Goal: Task Accomplishment & Management: Use online tool/utility

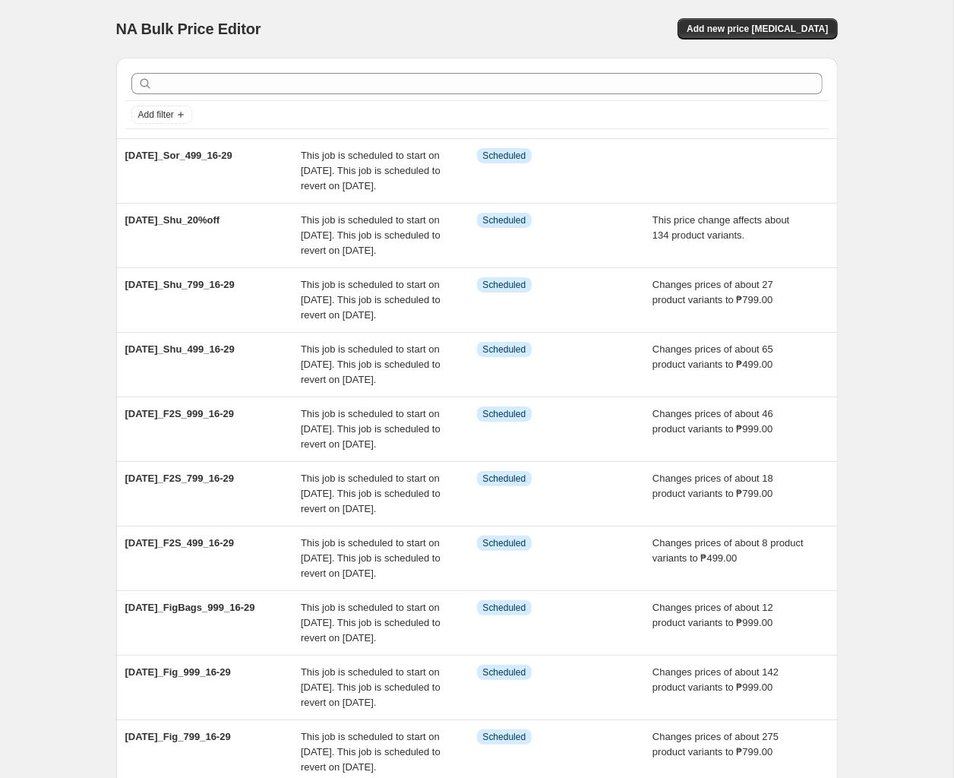
click at [449, 27] on div "NA Bulk Price Editor" at bounding box center [289, 28] width 347 height 21
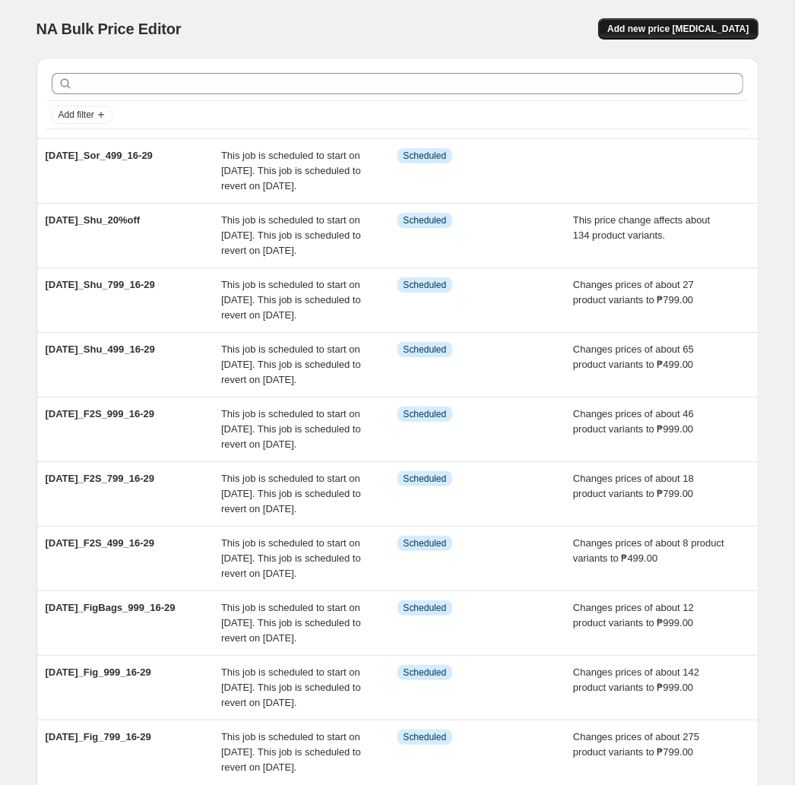
click at [709, 22] on button "Add new price [MEDICAL_DATA]" at bounding box center [678, 28] width 160 height 21
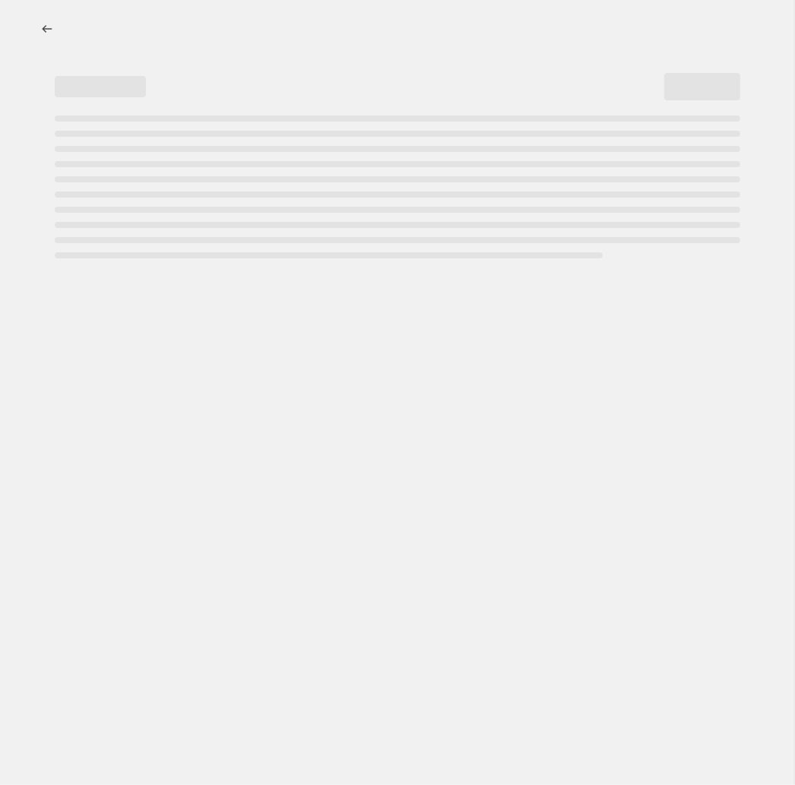
select select "percentage"
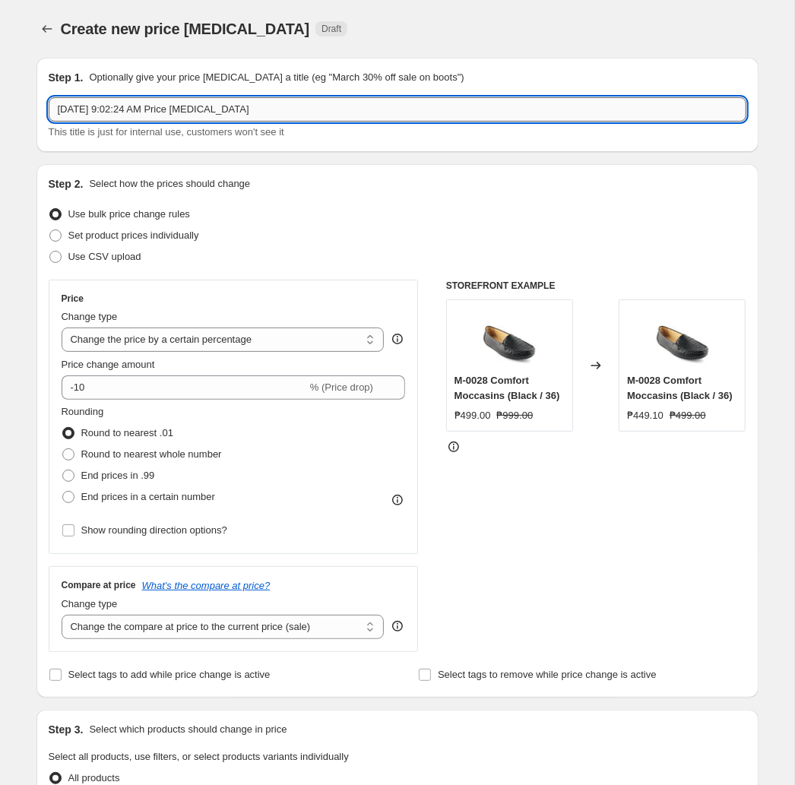
click at [344, 109] on input "[DATE] 9:02:24 AM Price [MEDICAL_DATA]" at bounding box center [397, 109] width 697 height 24
paste input "t2025_Sor_799_16-29"
type input "[DATE]_Sor_799_16-29"
click at [62, 327] on select "Change the price to a certain amount Change the price by a certain amount Chang…" at bounding box center [223, 339] width 323 height 24
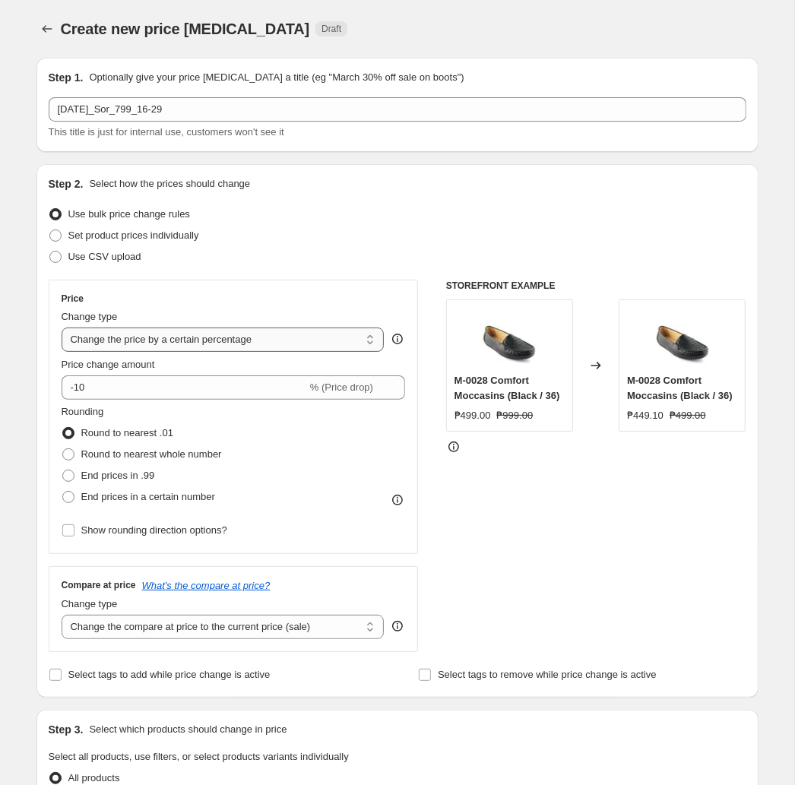
select select "to"
click option "Change the price to a certain amount" at bounding box center [0, 0] width 0 height 0
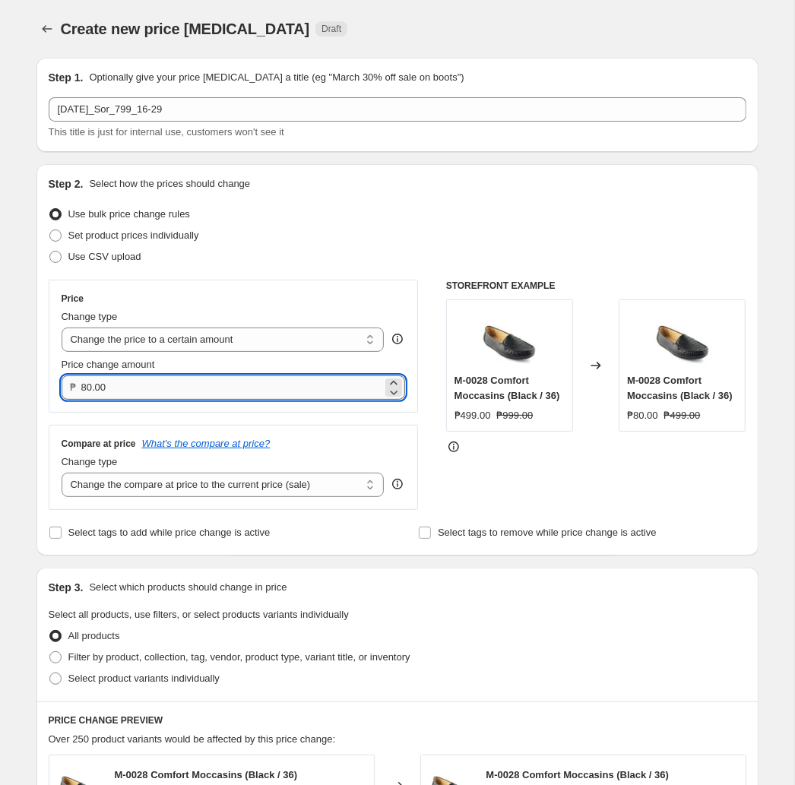
click at [208, 390] on input "80.00" at bounding box center [232, 387] width 302 height 24
type input "799.00"
click at [62, 472] on select "Change the compare at price to the current price (sale) Change the compare at p…" at bounding box center [223, 484] width 323 height 24
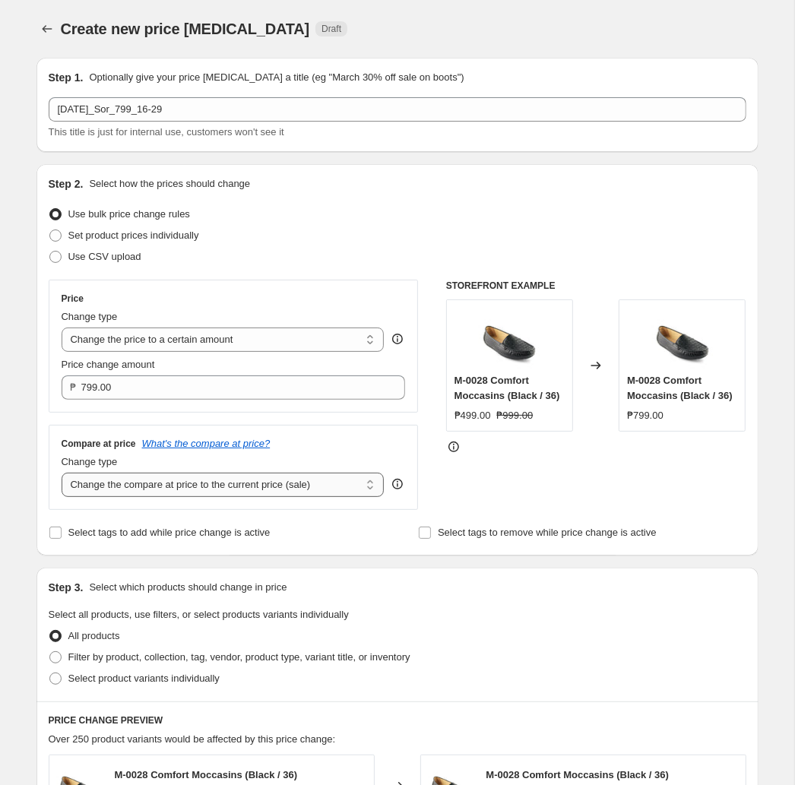
select select "no_change"
click option "Don't change the compare at price" at bounding box center [0, 0] width 0 height 0
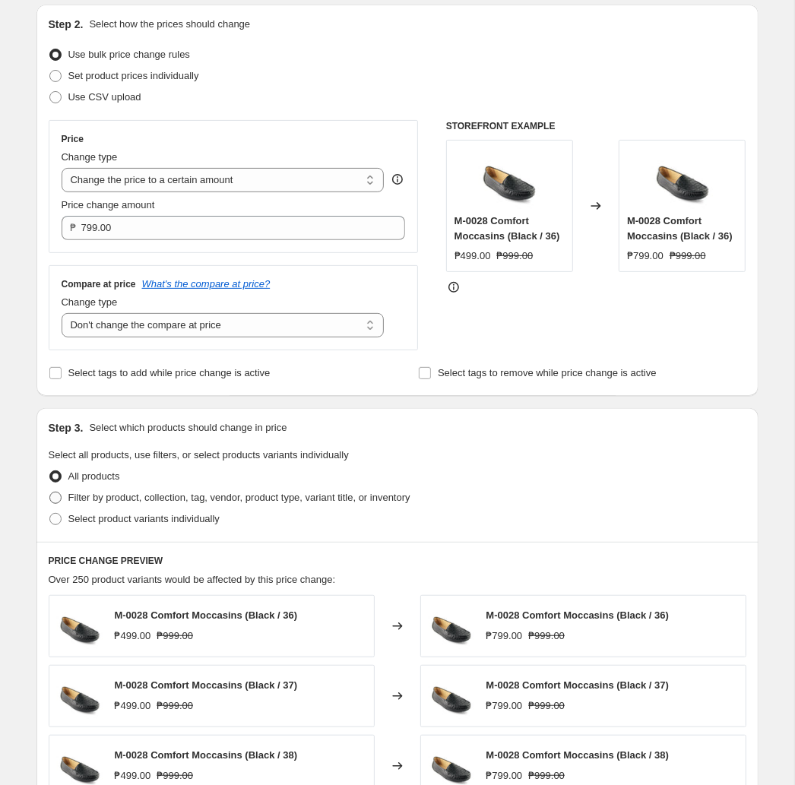
click at [281, 498] on span "Filter by product, collection, tag, vendor, product type, variant title, or inv…" at bounding box center [239, 496] width 342 height 11
click at [50, 492] on input "Filter by product, collection, tag, vendor, product type, variant title, or inv…" at bounding box center [49, 491] width 1 height 1
radio input "true"
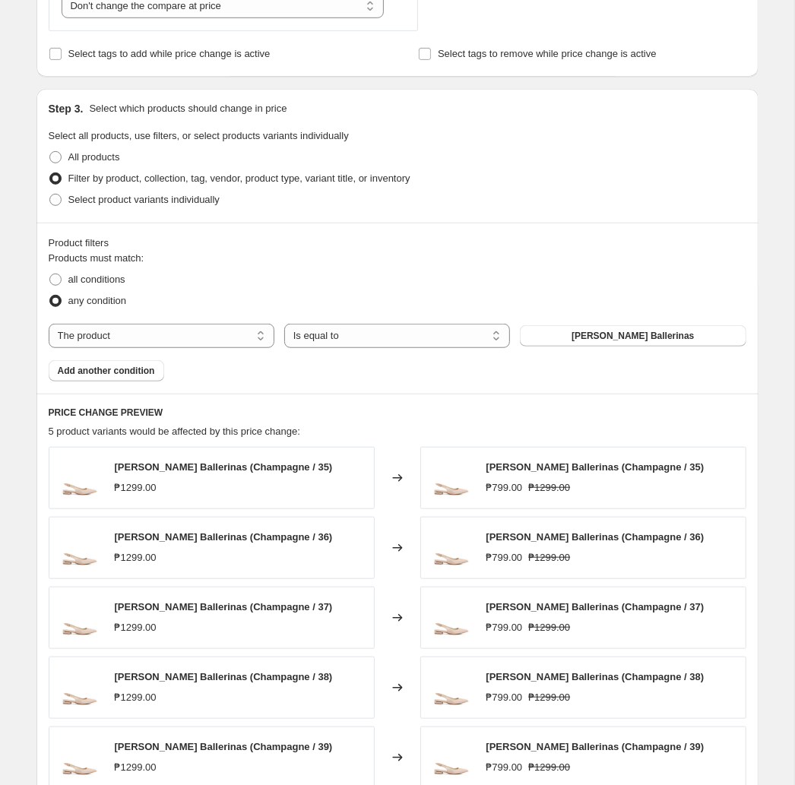
scroll to position [558, 0]
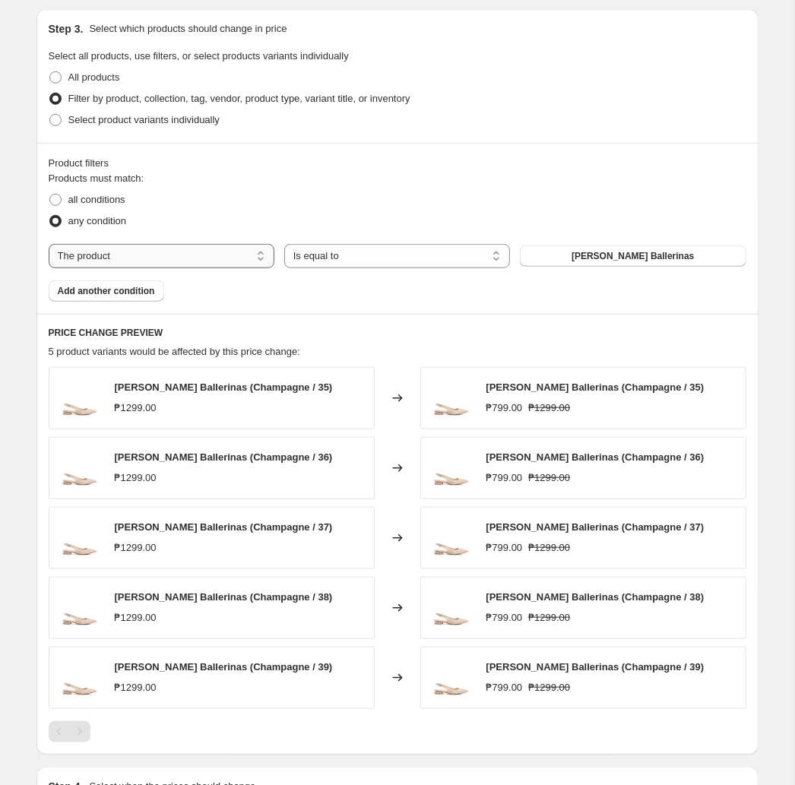
click at [49, 244] on select "The product The product's collection The product's tag The product's vendor The…" at bounding box center [162, 256] width 226 height 24
select select "tag"
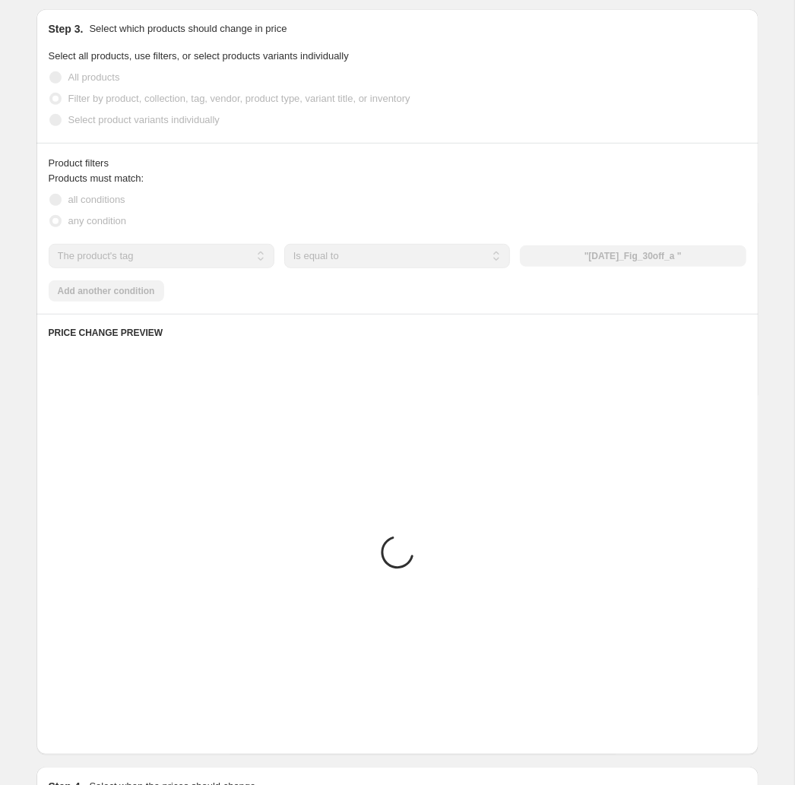
scroll to position [319, 0]
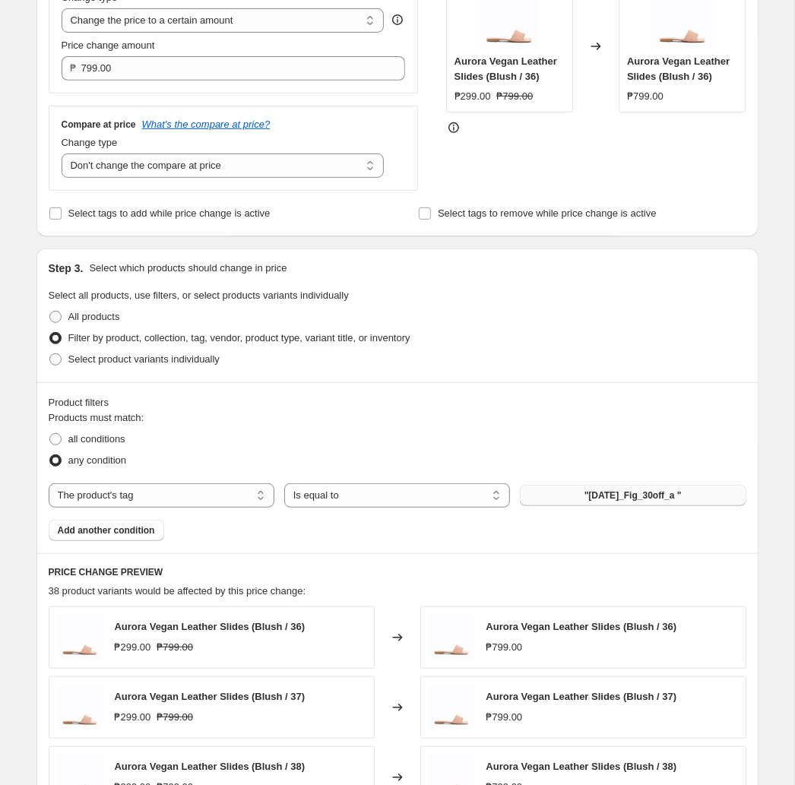
click at [641, 501] on span ""[DATE]_Fig_30off_a "" at bounding box center [632, 495] width 97 height 12
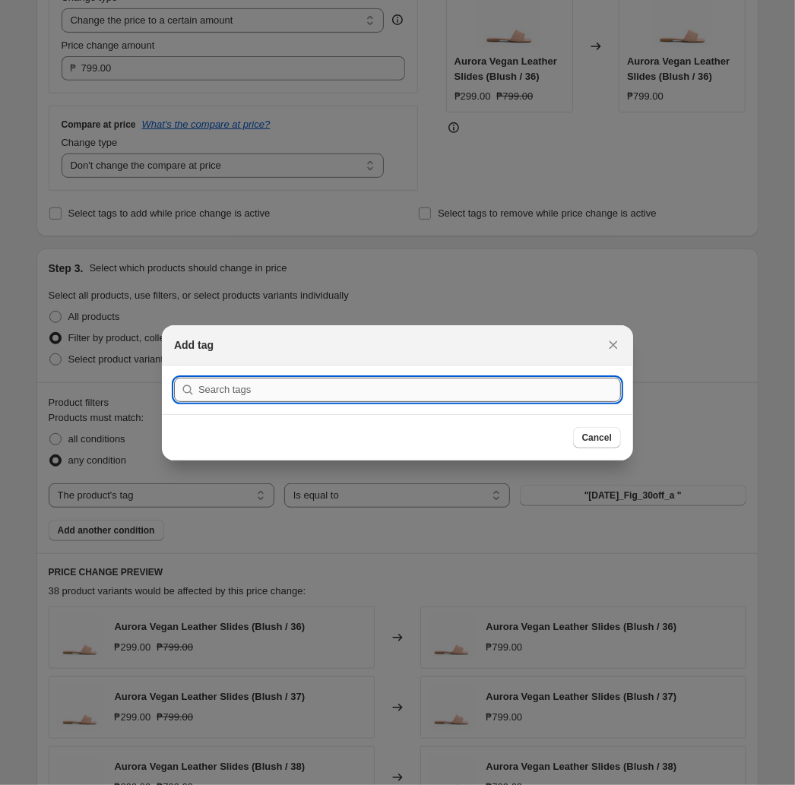
click at [425, 392] on input ":r1g5:" at bounding box center [409, 390] width 422 height 24
click at [438, 388] on input ":r1g5:" at bounding box center [409, 390] width 422 height 24
paste input "[DATE]_Sor_799_16-29"
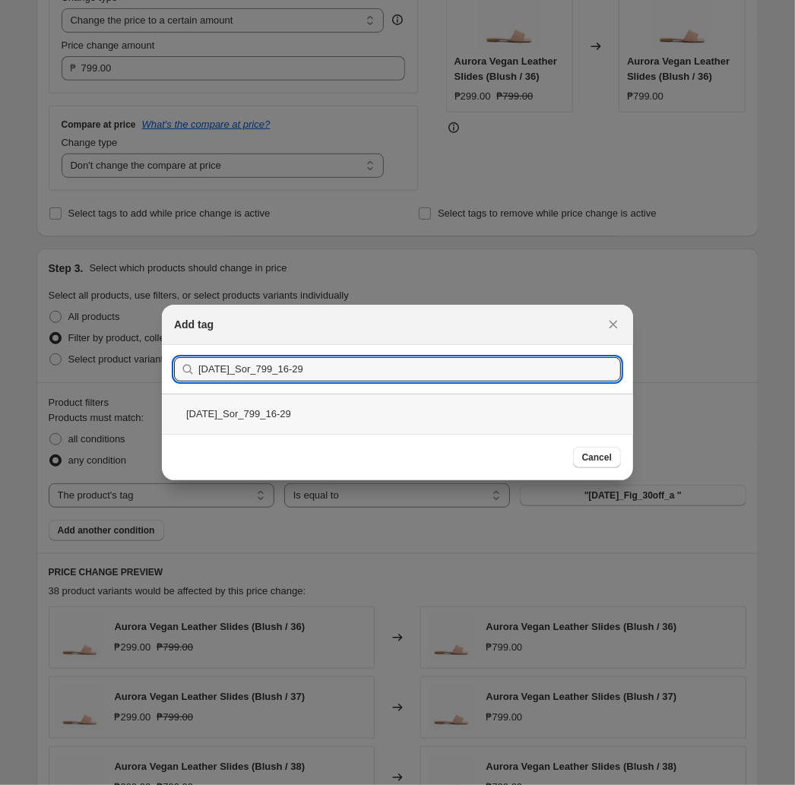
type input "[DATE]_Sor_799_16-29"
click at [420, 419] on div "[DATE]_Sor_799_16-29" at bounding box center [397, 413] width 471 height 40
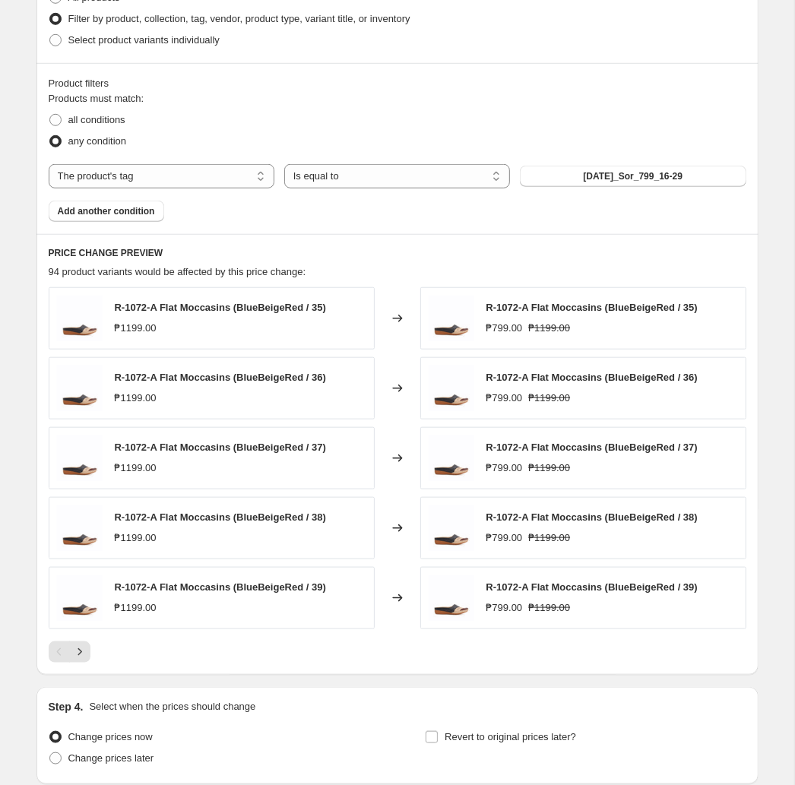
scroll to position [718, 0]
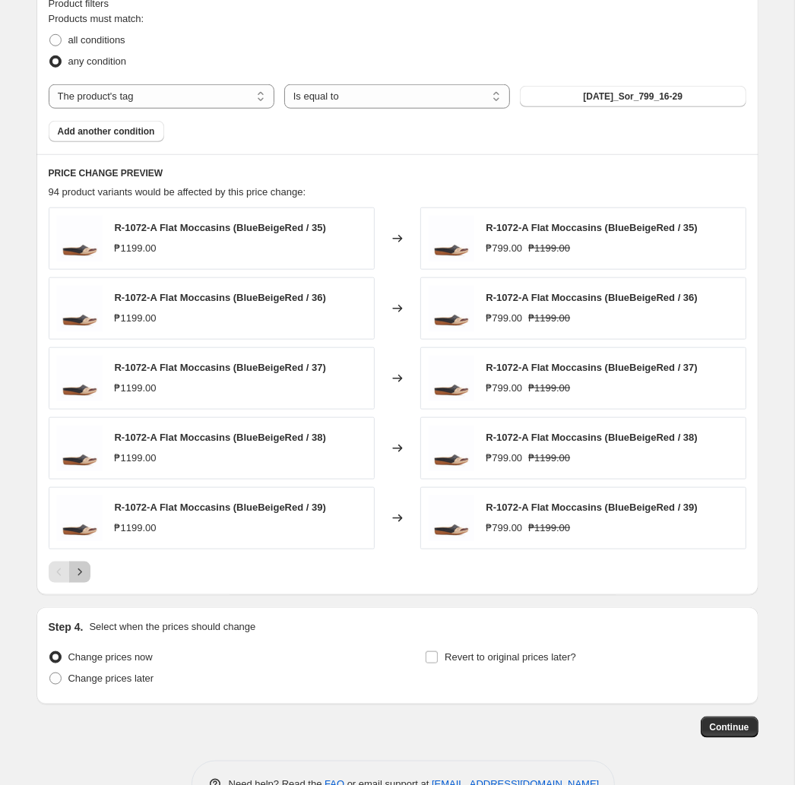
click at [78, 580] on icon "Next" at bounding box center [79, 571] width 15 height 15
click at [77, 580] on icon "Next" at bounding box center [79, 571] width 15 height 15
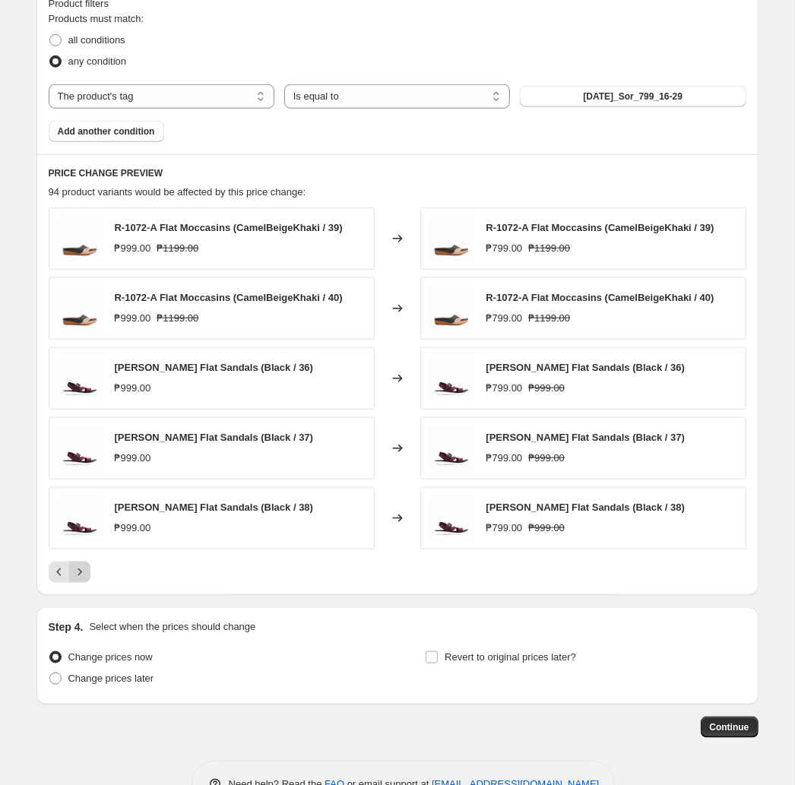
click at [71, 577] on button "Next" at bounding box center [79, 571] width 21 height 21
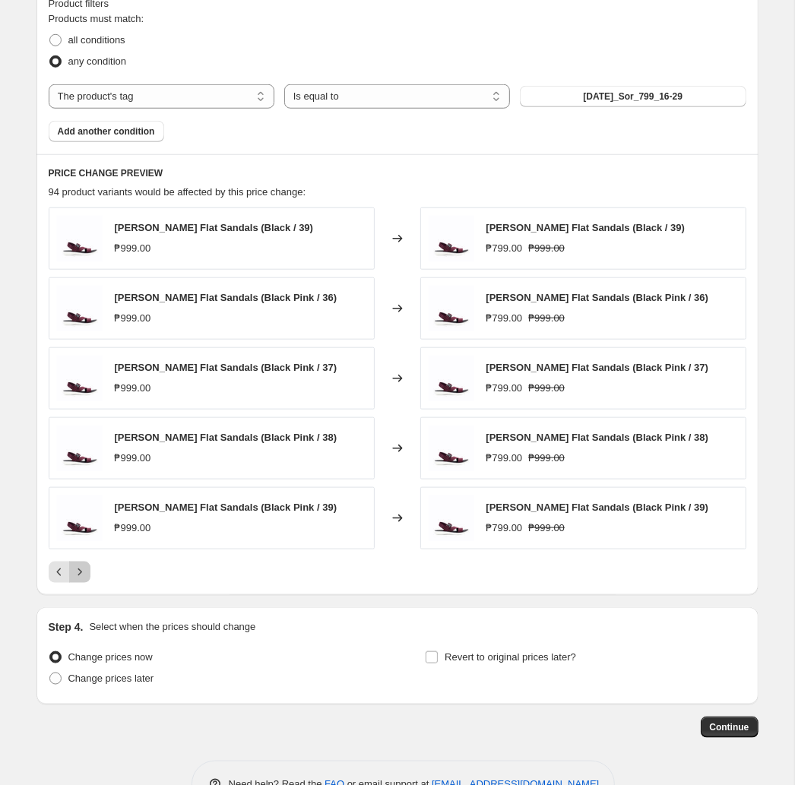
click at [81, 580] on icon "Next" at bounding box center [79, 571] width 15 height 15
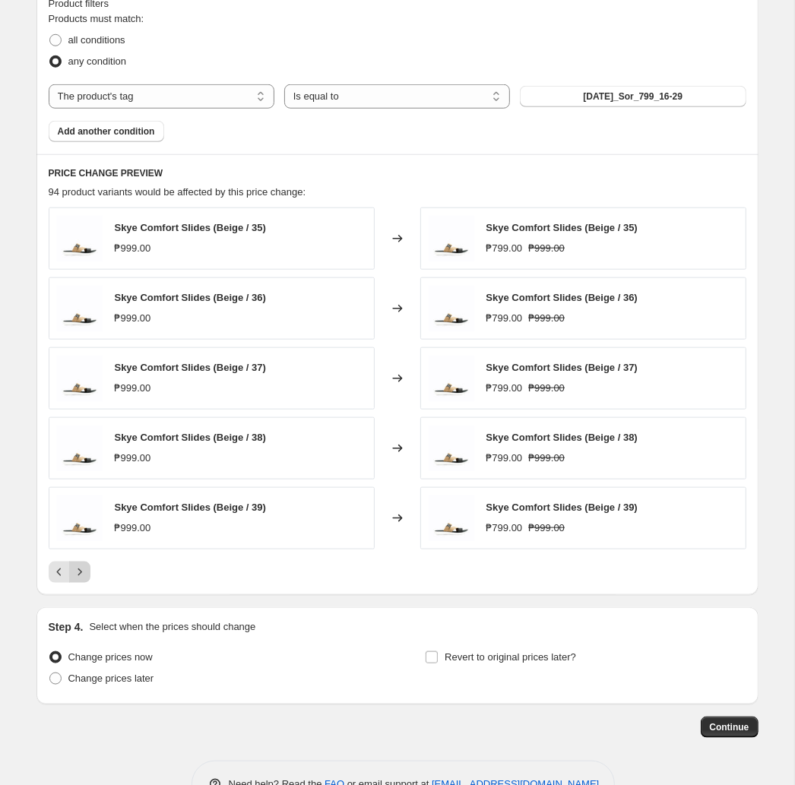
click at [86, 580] on icon "Next" at bounding box center [79, 571] width 15 height 15
click at [84, 577] on icon "Next" at bounding box center [79, 571] width 15 height 15
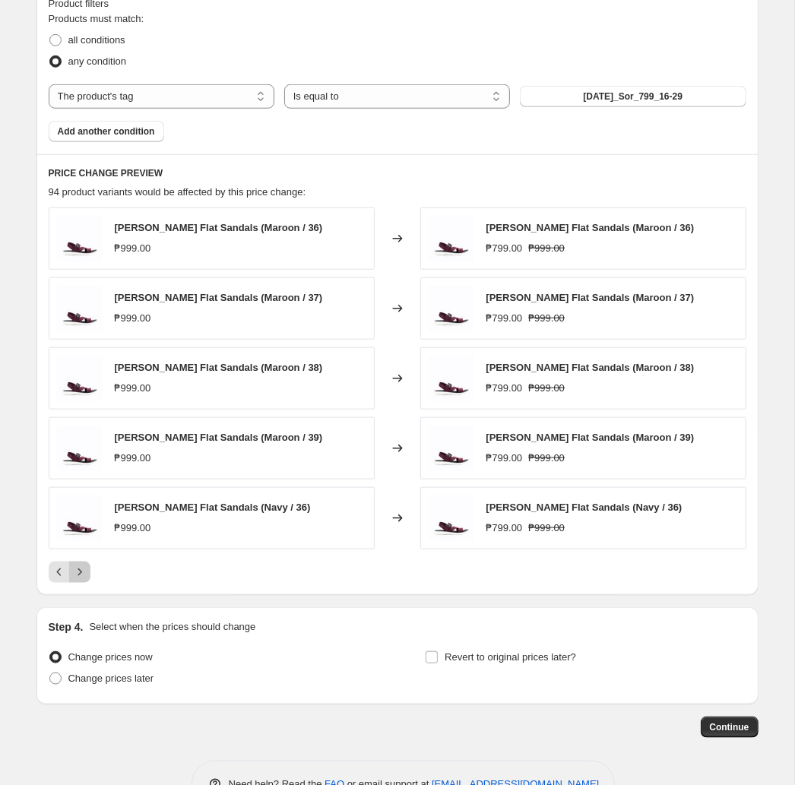
click at [80, 574] on icon "Next" at bounding box center [79, 571] width 4 height 7
click at [83, 576] on icon "Next" at bounding box center [79, 571] width 15 height 15
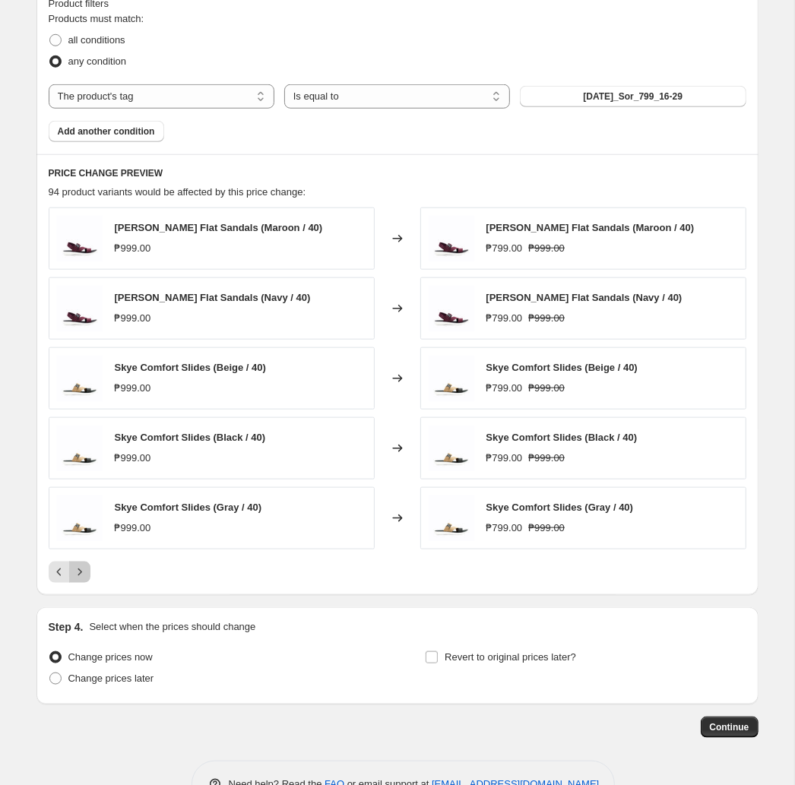
click at [83, 576] on icon "Next" at bounding box center [79, 571] width 15 height 15
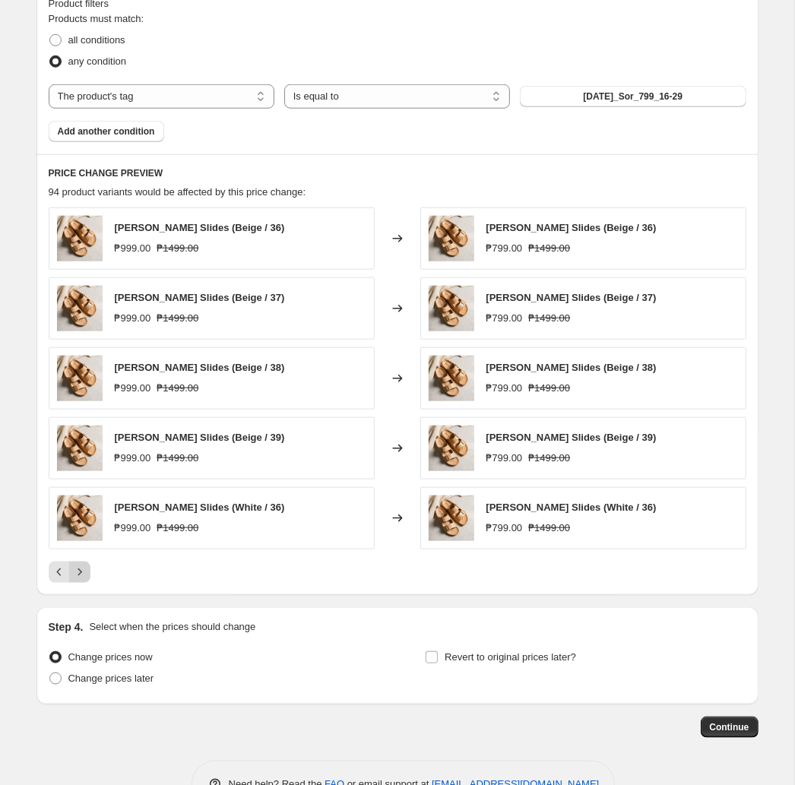
click at [78, 580] on icon "Next" at bounding box center [79, 571] width 15 height 15
click at [86, 577] on icon "Next" at bounding box center [79, 571] width 15 height 15
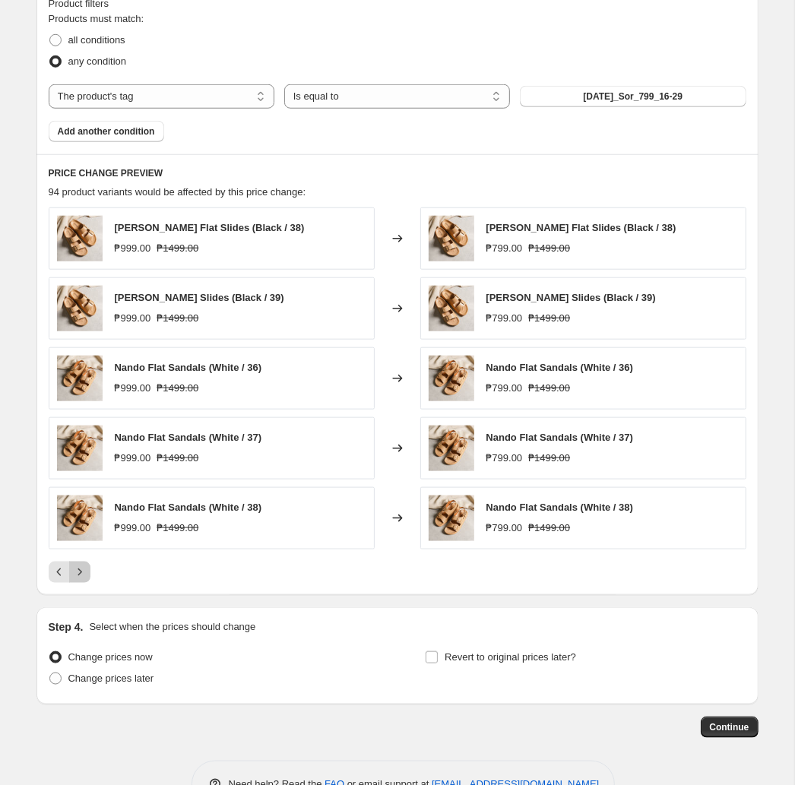
click at [77, 578] on icon "Next" at bounding box center [79, 571] width 15 height 15
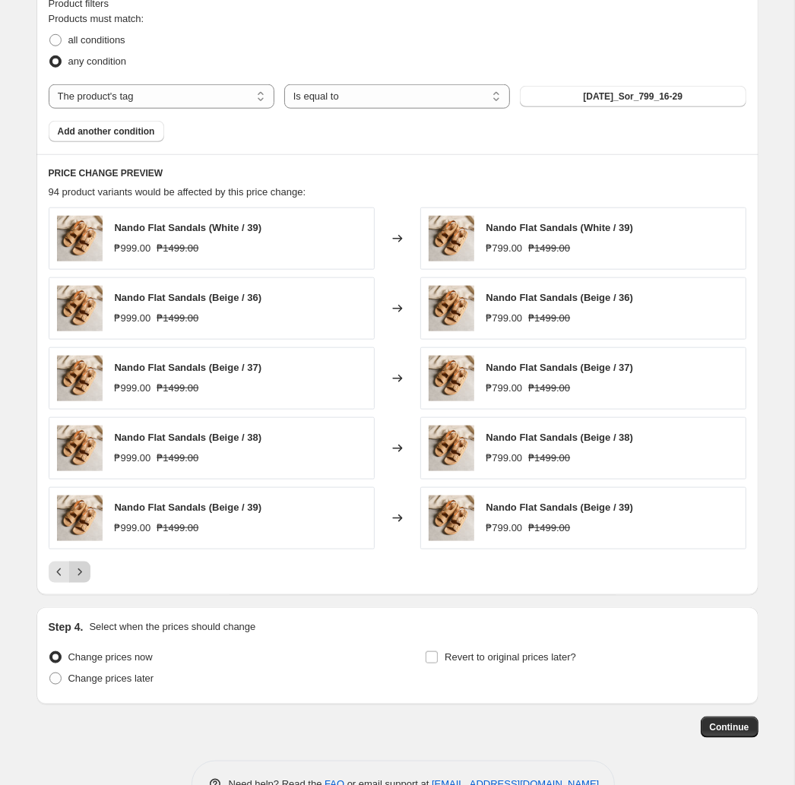
click at [77, 578] on icon "Next" at bounding box center [79, 571] width 15 height 15
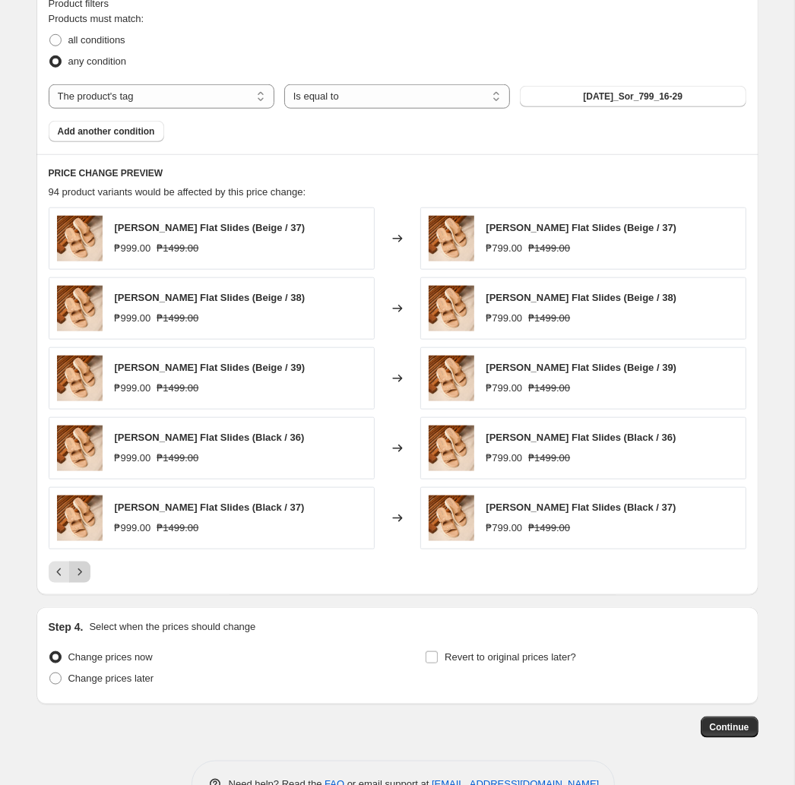
click at [90, 578] on button "Next" at bounding box center [79, 571] width 21 height 21
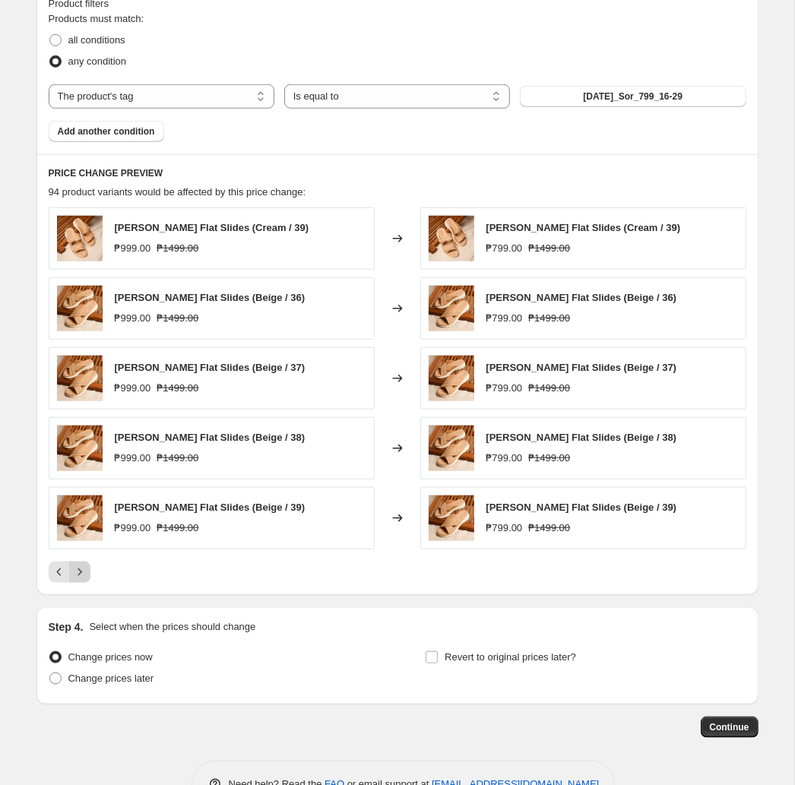
click at [90, 578] on button "Next" at bounding box center [79, 571] width 21 height 21
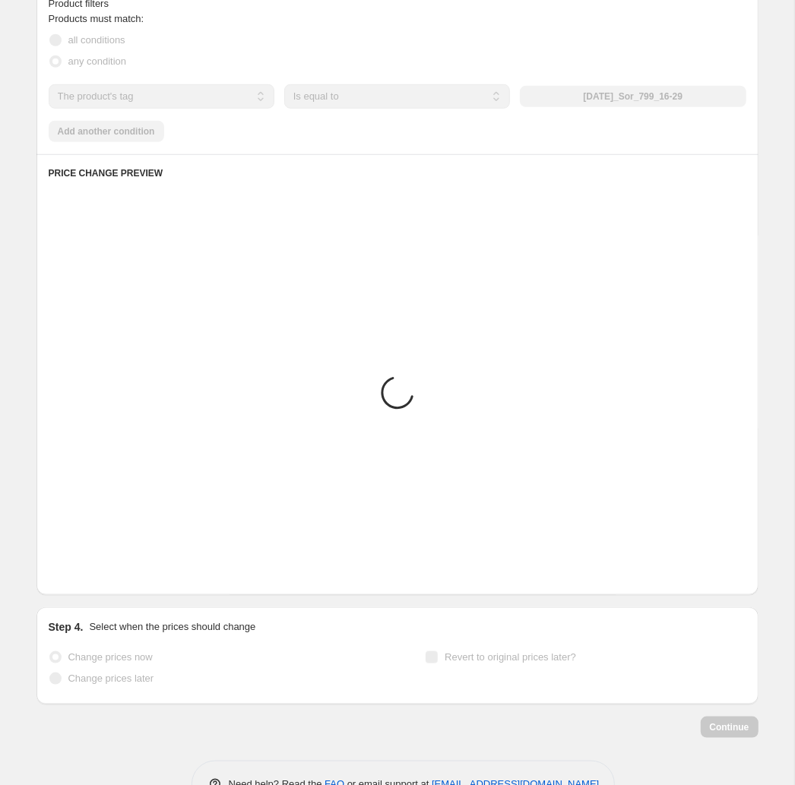
scroll to position [697, 0]
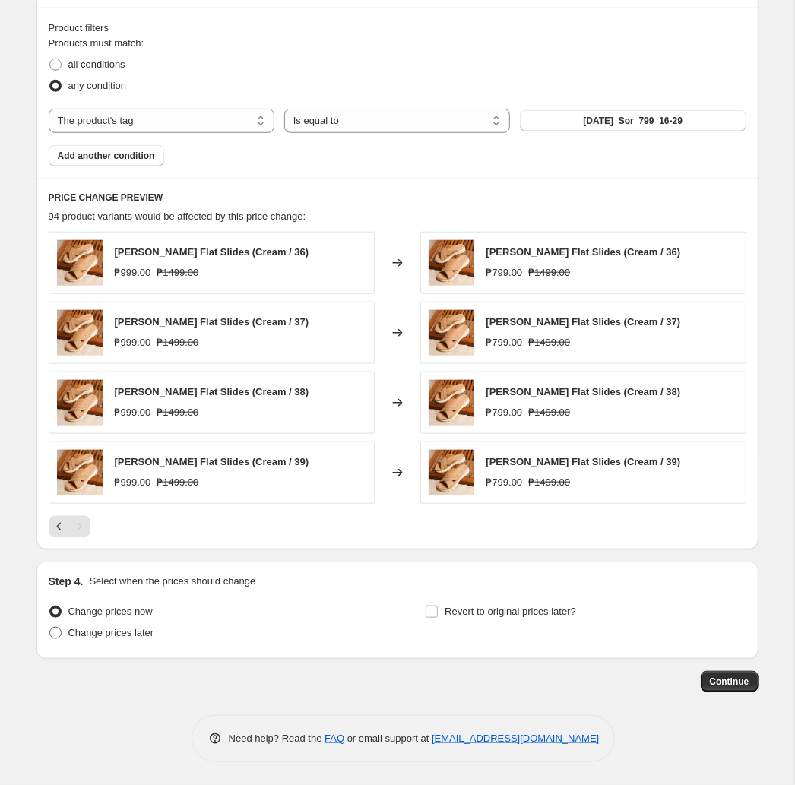
click at [96, 633] on span "Change prices later" at bounding box center [111, 632] width 86 height 11
click at [50, 627] on input "Change prices later" at bounding box center [49, 627] width 1 height 1
radio input "true"
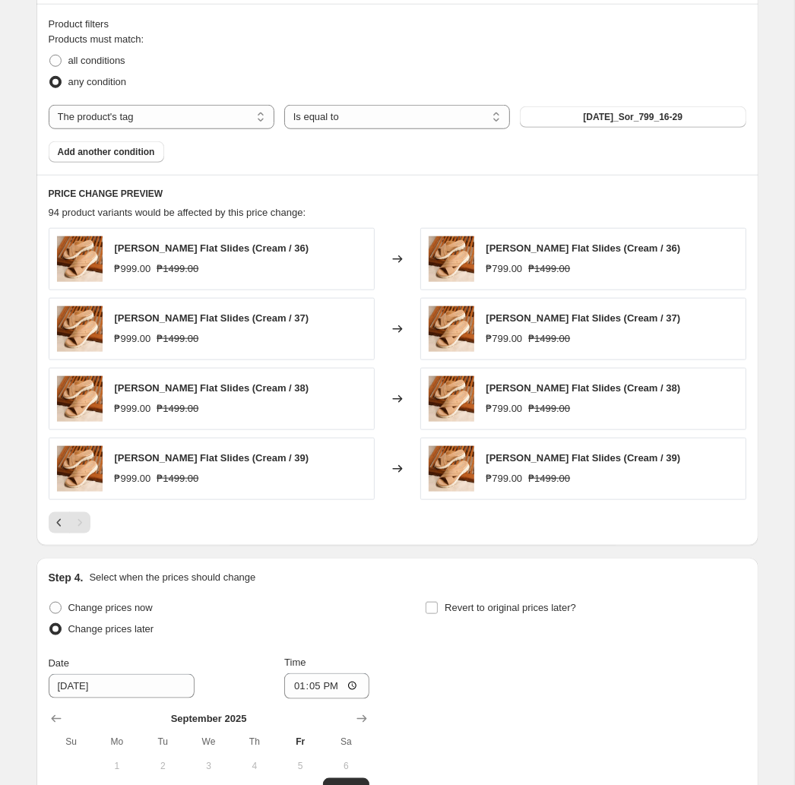
scroll to position [956, 0]
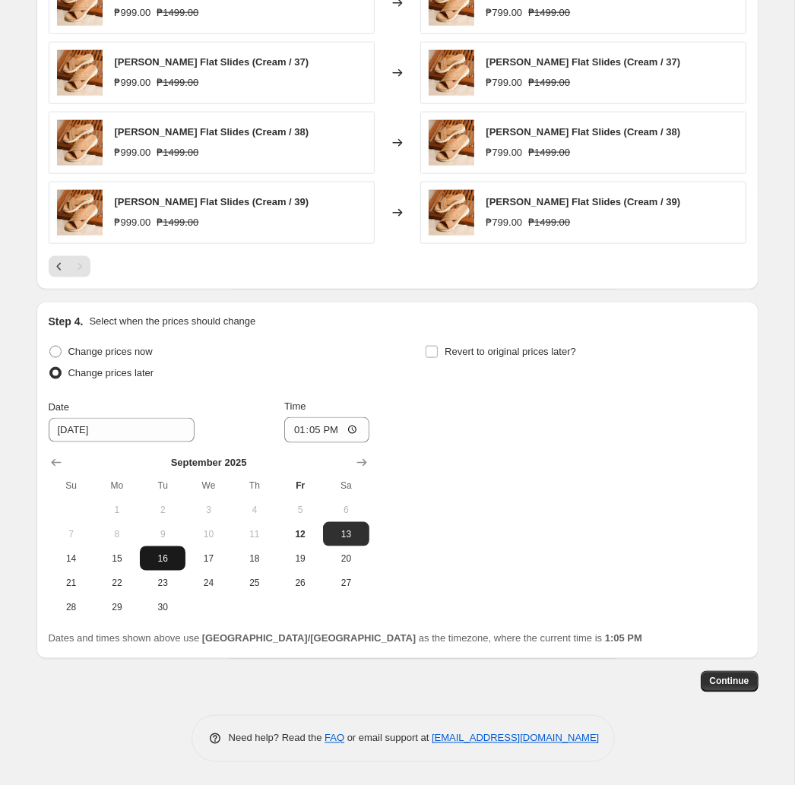
click at [162, 558] on span "16" at bounding box center [162, 558] width 33 height 12
type input "[DATE]"
click at [311, 429] on input "13:05" at bounding box center [326, 430] width 85 height 26
click at [349, 431] on input "23:00" at bounding box center [326, 430] width 85 height 26
type input "11:00"
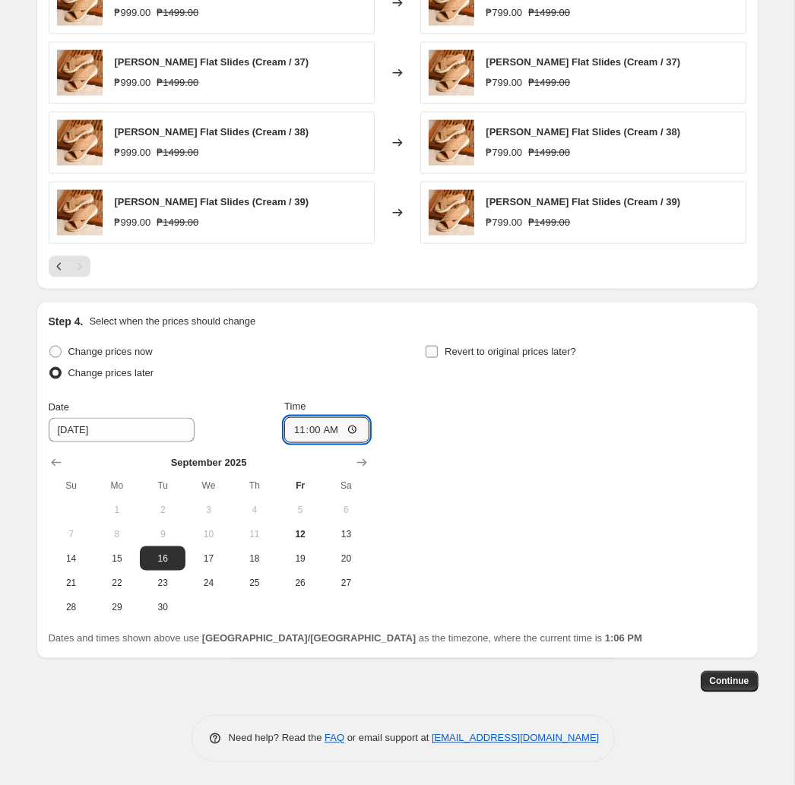
click at [492, 355] on span "Revert to original prices later?" at bounding box center [509, 351] width 131 height 11
click at [438, 355] on input "Revert to original prices later?" at bounding box center [431, 352] width 12 height 12
checkbox input "true"
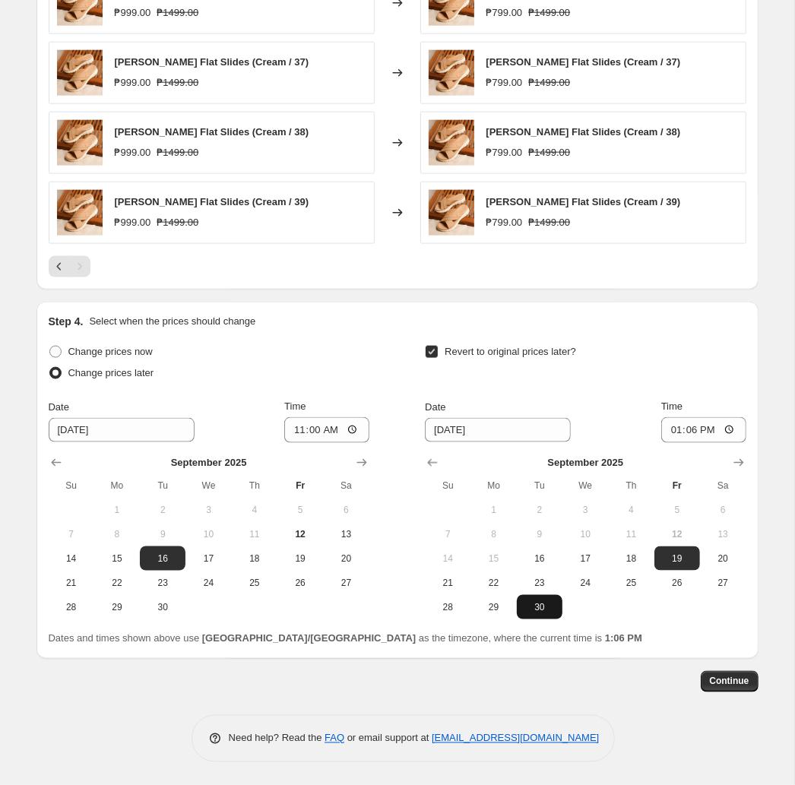
click at [532, 612] on button "30" at bounding box center [540, 607] width 46 height 24
type input "[DATE]"
click at [694, 417] on div "Time 13:06" at bounding box center [703, 421] width 85 height 44
click at [682, 443] on div "Date [DATE] Time 13:[DATE] Mo Tu We Th Fr Sa 1 2 3 4 5 6 7 8 9 10 11 12 13 14 1…" at bounding box center [585, 509] width 321 height 220
click at [686, 429] on input "13:06" at bounding box center [703, 430] width 85 height 26
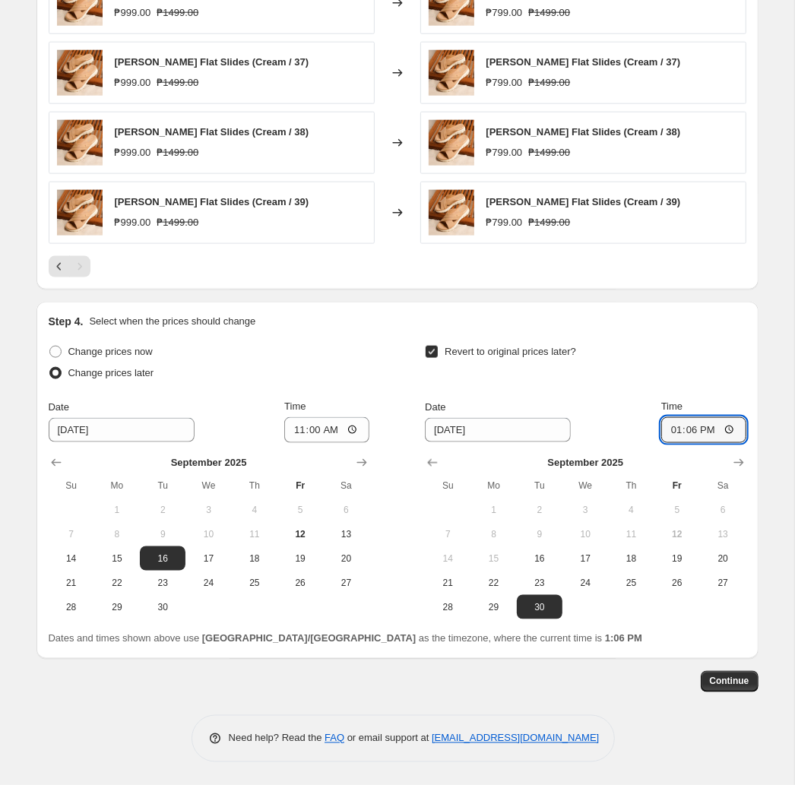
click at [607, 352] on div "Revert to original prices later?" at bounding box center [585, 364] width 321 height 46
click at [692, 430] on input "13:06" at bounding box center [703, 430] width 85 height 26
type input "10:00"
click at [741, 676] on span "Continue" at bounding box center [728, 681] width 39 height 12
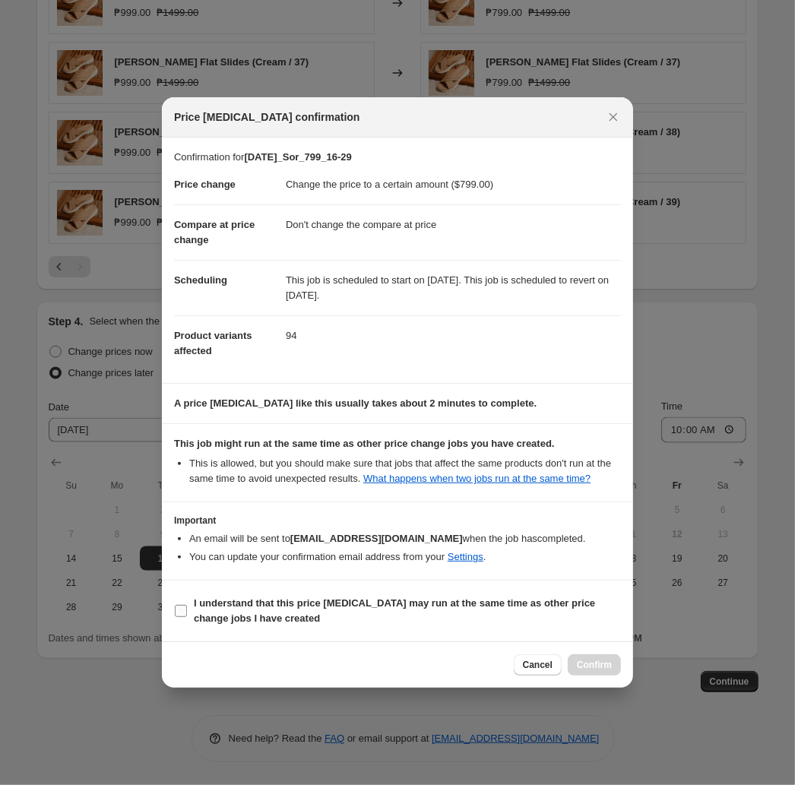
click at [249, 607] on b "I understand that this price [MEDICAL_DATA] may run at the same time as other p…" at bounding box center [394, 610] width 401 height 27
click at [187, 607] on input "I understand that this price [MEDICAL_DATA] may run at the same time as other p…" at bounding box center [181, 611] width 12 height 12
checkbox input "true"
click at [577, 662] on button "Confirm" at bounding box center [593, 664] width 53 height 21
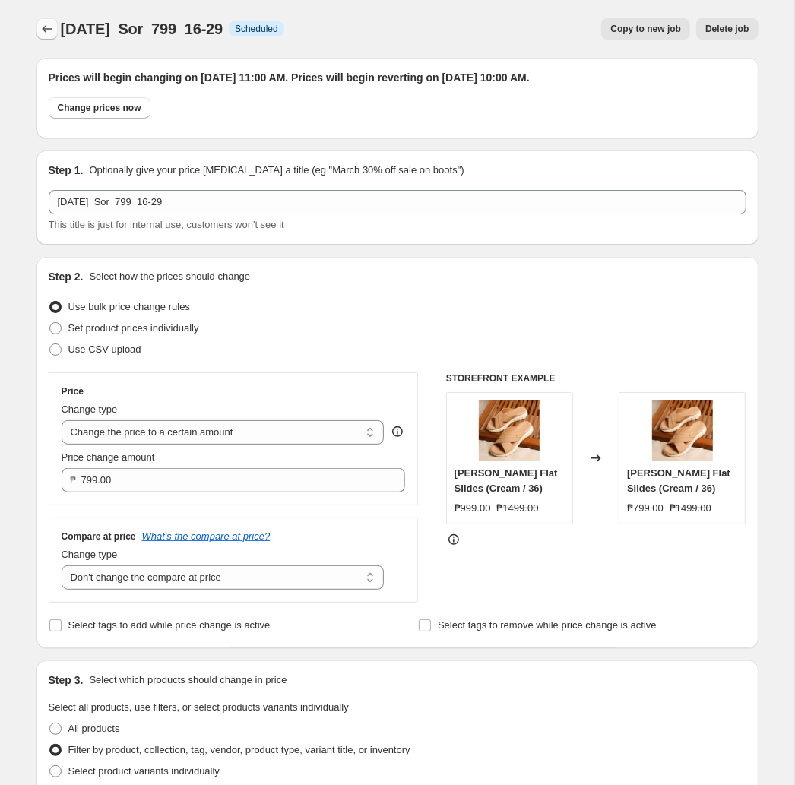
click at [52, 23] on icon "Price change jobs" at bounding box center [46, 28] width 15 height 15
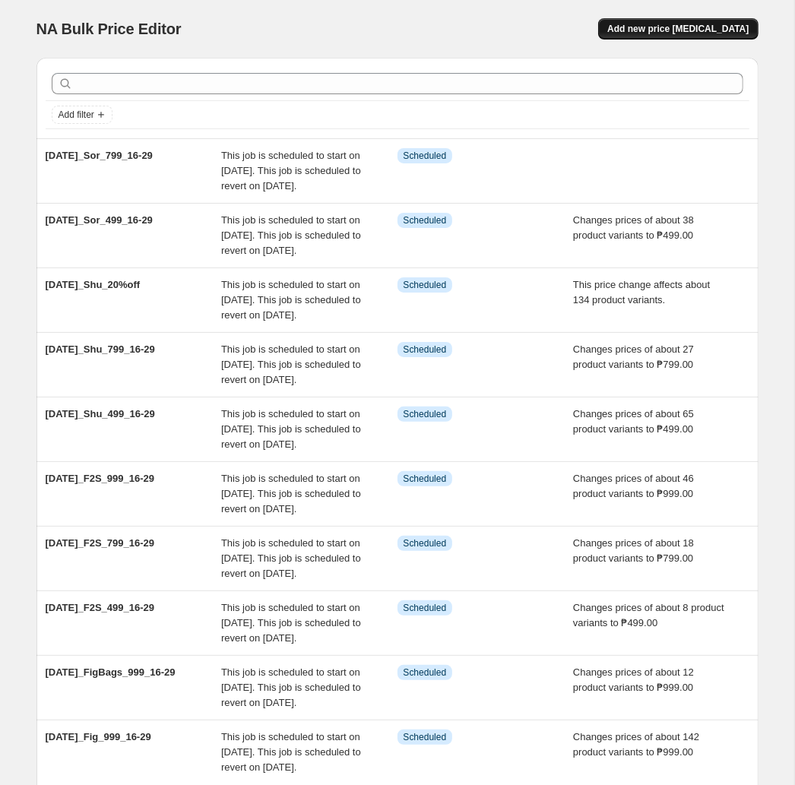
click at [649, 23] on button "Add new price [MEDICAL_DATA]" at bounding box center [678, 28] width 160 height 21
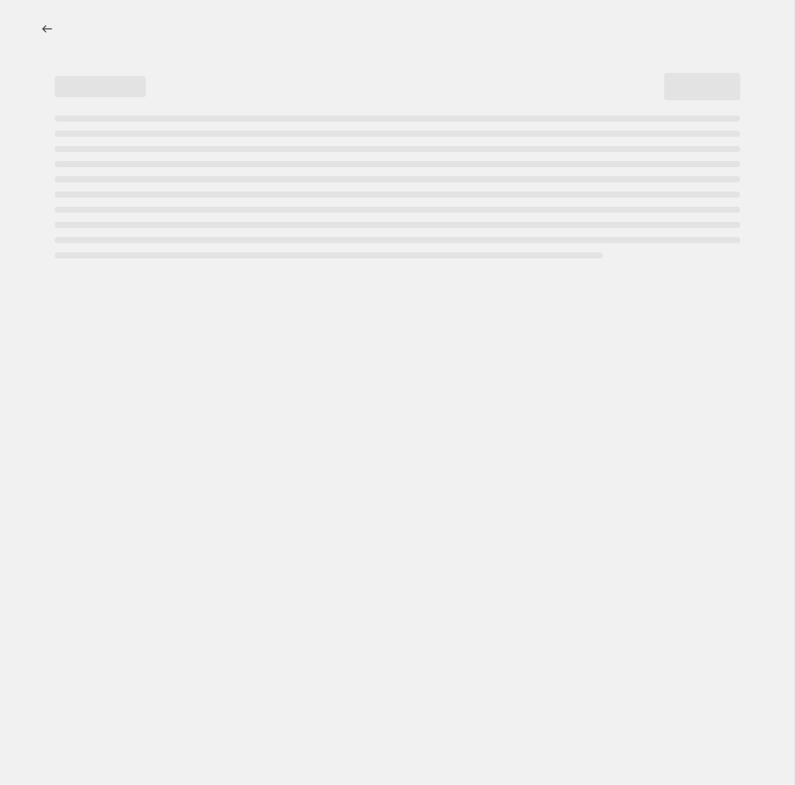
select select "percentage"
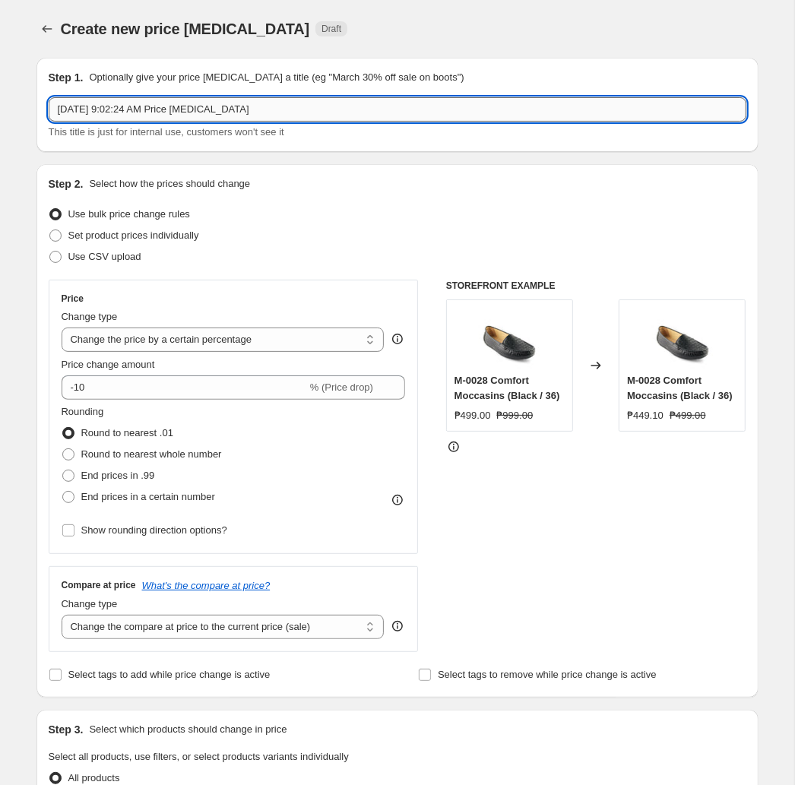
click at [359, 114] on input "[DATE] 9:02:24 AM Price [MEDICAL_DATA]" at bounding box center [397, 109] width 697 height 24
paste input "t2025_Sor_999_16-29"
type input "[DATE]_Sor_999_16-29"
click at [62, 327] on select "Change the price to a certain amount Change the price by a certain amount Chang…" at bounding box center [223, 339] width 323 height 24
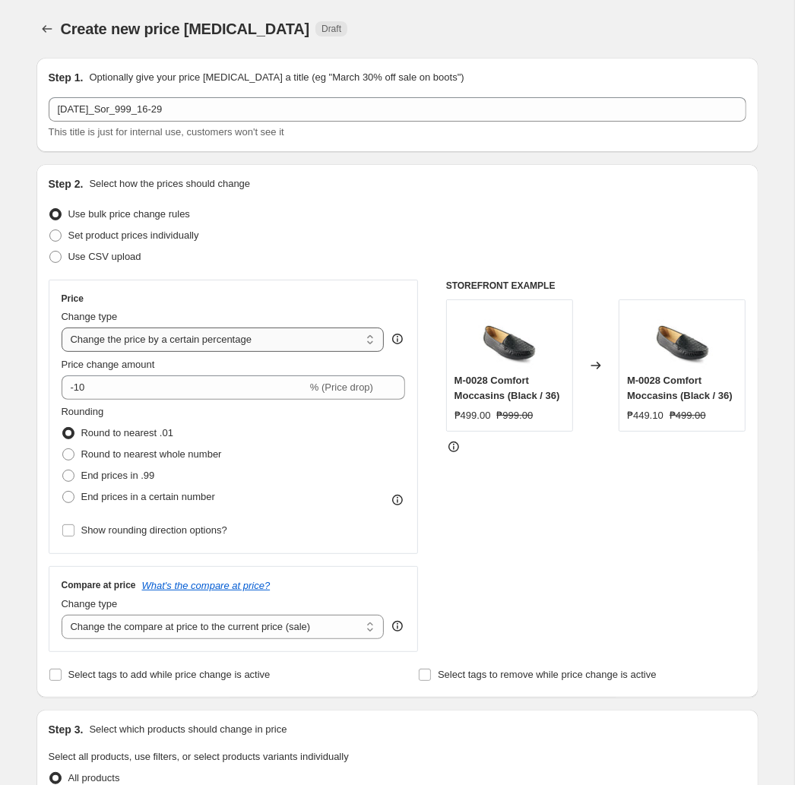
select select "to"
click option "Change the price to a certain amount" at bounding box center [0, 0] width 0 height 0
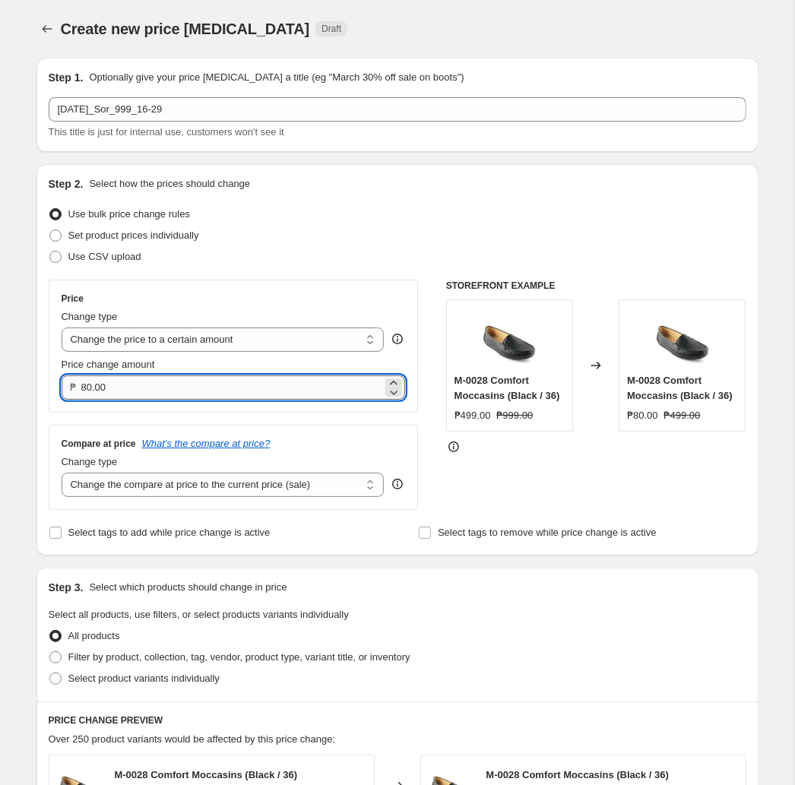
click at [220, 386] on input "80.00" at bounding box center [232, 387] width 302 height 24
type input "999.00"
click at [62, 472] on select "Change the compare at price to the current price (sale) Change the compare at p…" at bounding box center [223, 484] width 323 height 24
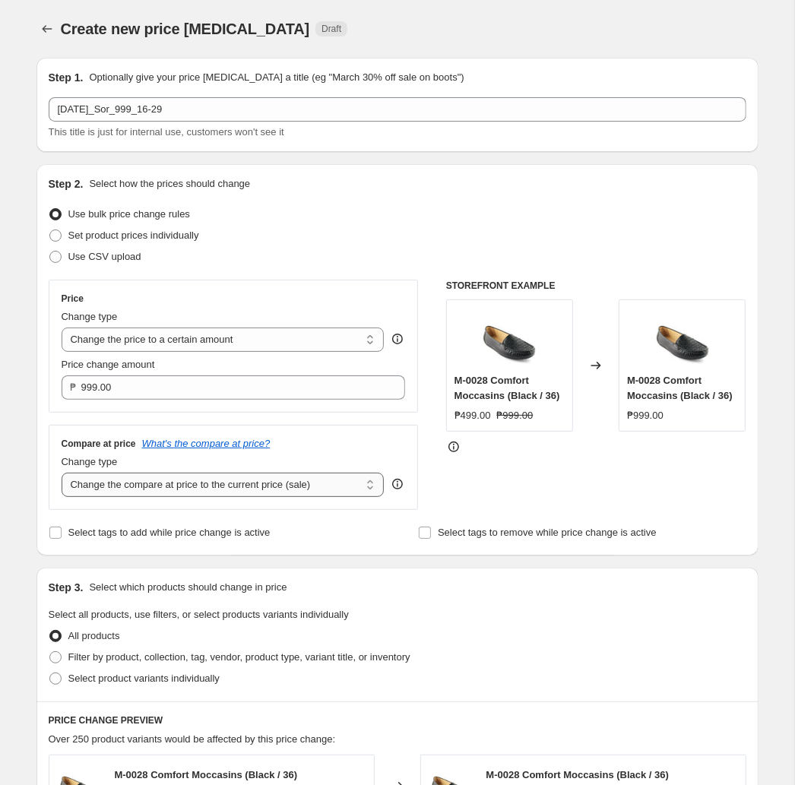
select select "no_change"
click option "Don't change the compare at price" at bounding box center [0, 0] width 0 height 0
click at [205, 656] on span "Filter by product, collection, tag, vendor, product type, variant title, or inv…" at bounding box center [239, 656] width 342 height 11
click at [50, 652] on input "Filter by product, collection, tag, vendor, product type, variant title, or inv…" at bounding box center [49, 651] width 1 height 1
radio input "true"
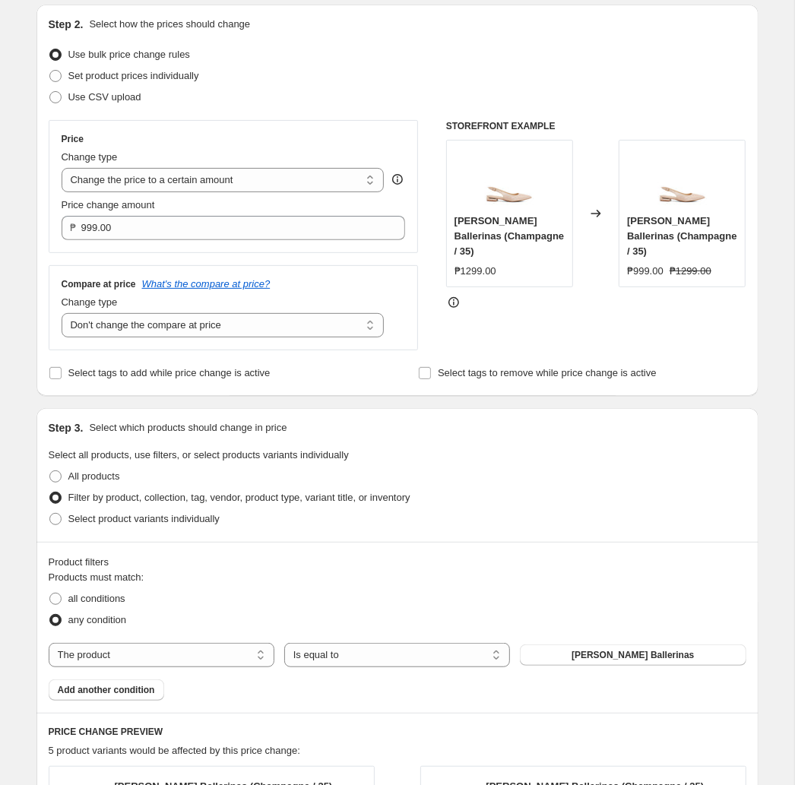
scroll to position [319, 0]
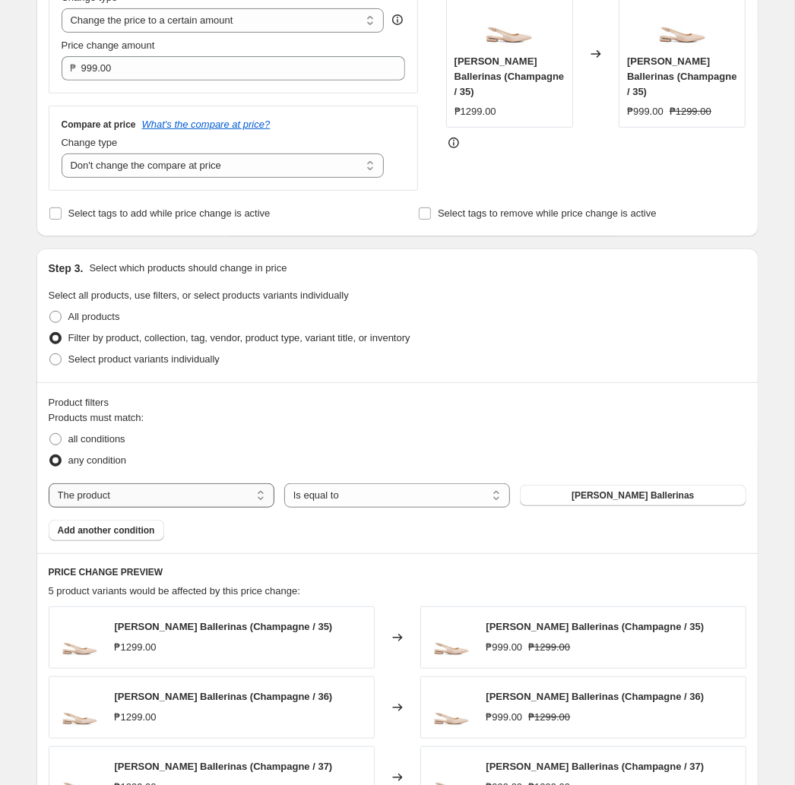
click at [49, 483] on select "The product The product's collection The product's tag The product's vendor The…" at bounding box center [162, 495] width 226 height 24
select select "tag"
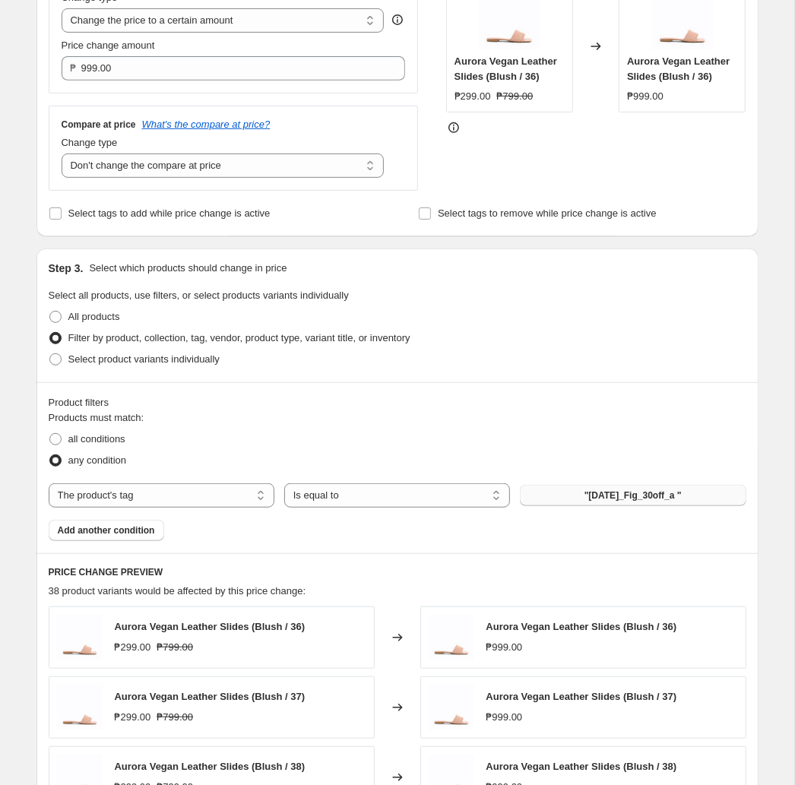
click at [604, 501] on span ""[DATE]_Fig_30off_a "" at bounding box center [632, 495] width 97 height 12
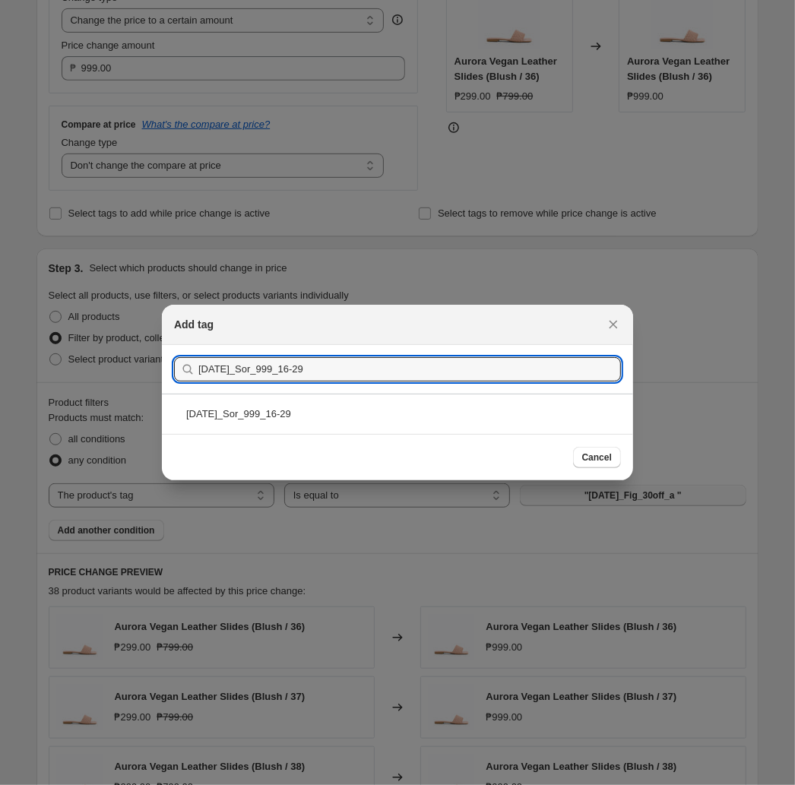
type input "[DATE]_Sor_999_16-29"
click at [412, 417] on div "[DATE]_Sor_999_16-29" at bounding box center [397, 413] width 471 height 40
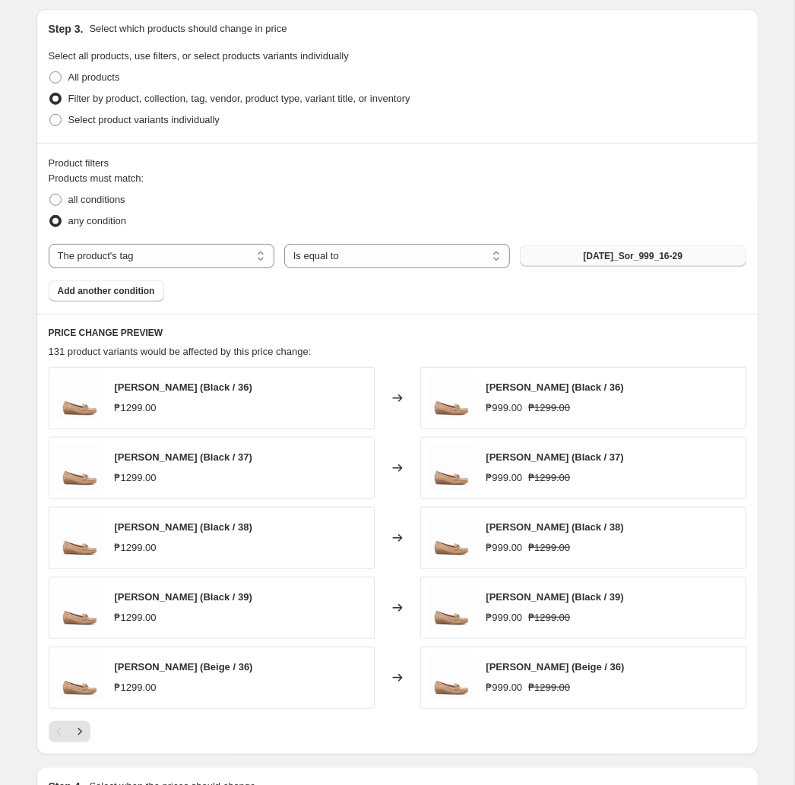
scroll to position [718, 0]
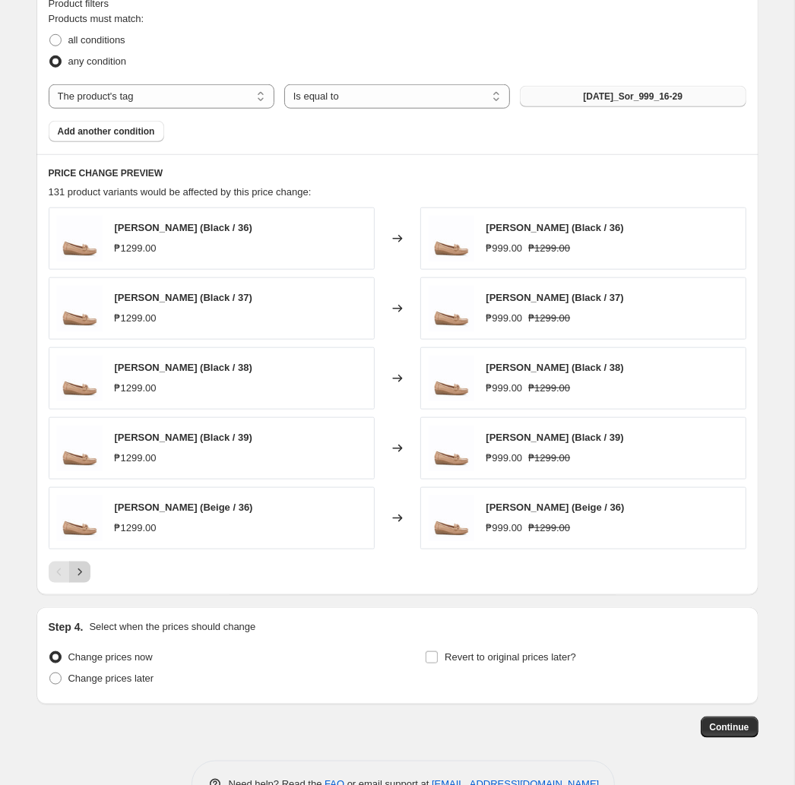
click at [84, 580] on icon "Next" at bounding box center [79, 571] width 15 height 15
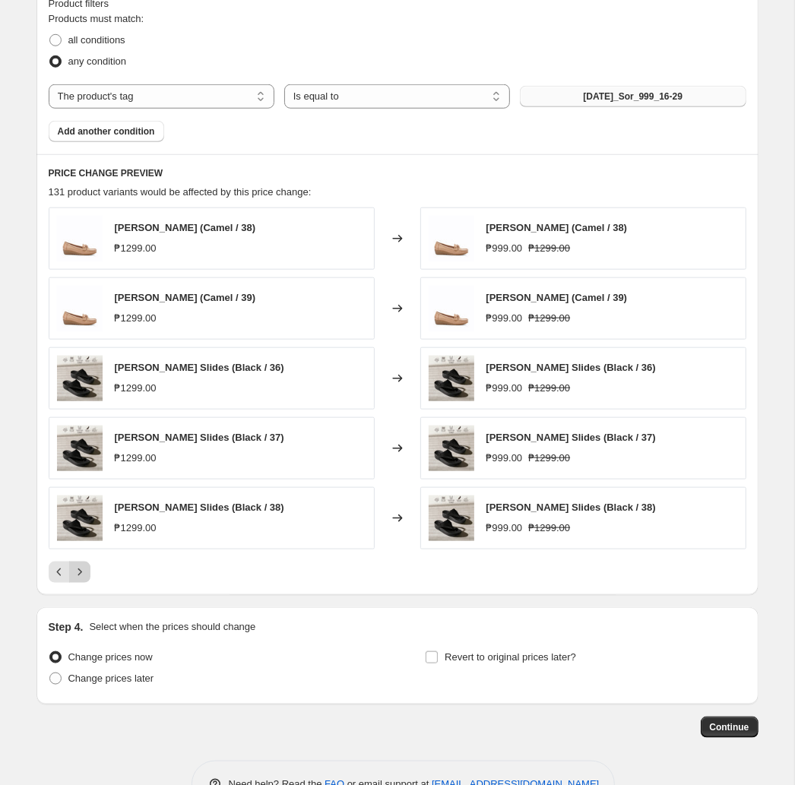
click at [81, 580] on icon "Next" at bounding box center [79, 571] width 15 height 15
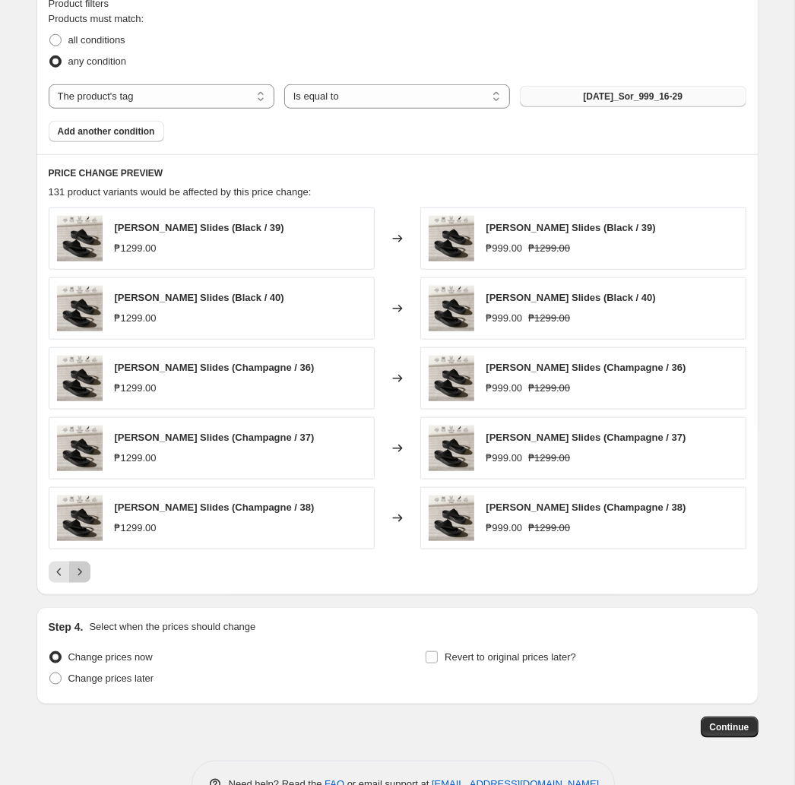
click at [87, 567] on button "Next" at bounding box center [79, 571] width 21 height 21
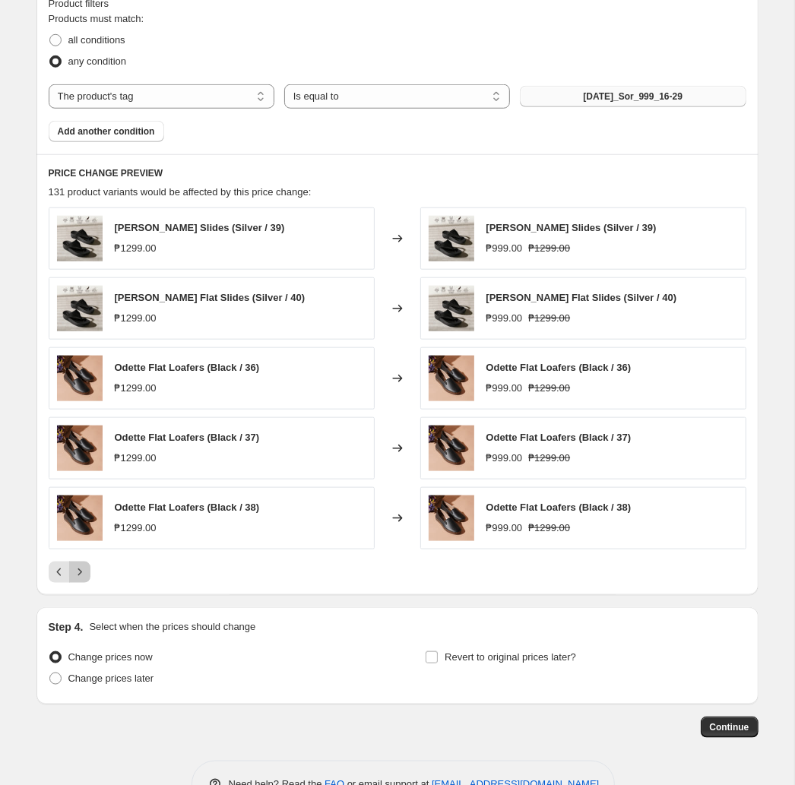
click at [82, 570] on icon "Next" at bounding box center [79, 571] width 15 height 15
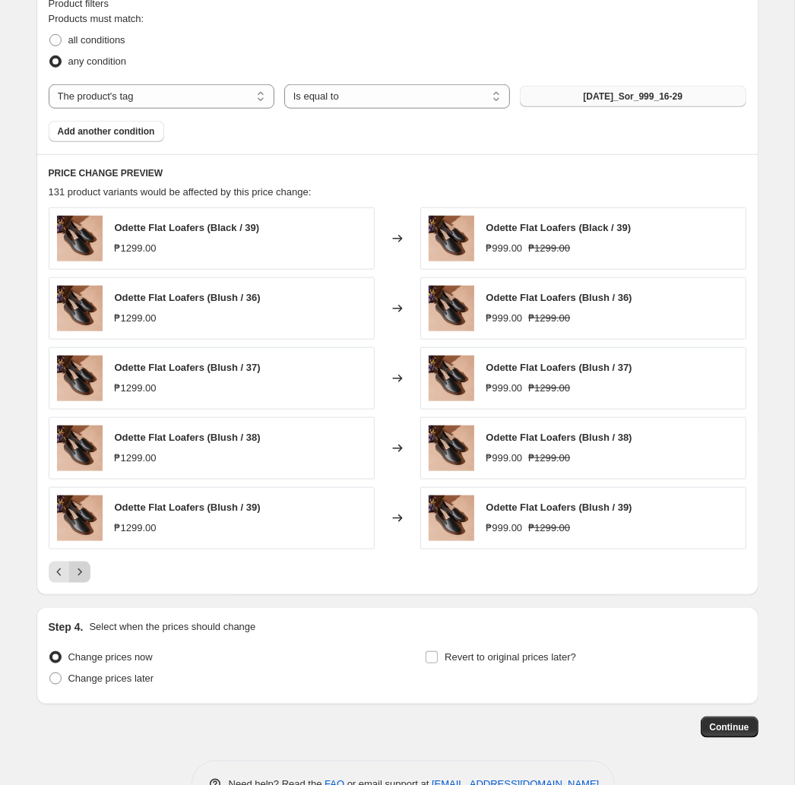
click at [83, 570] on icon "Next" at bounding box center [79, 571] width 15 height 15
click at [86, 577] on icon "Next" at bounding box center [79, 571] width 15 height 15
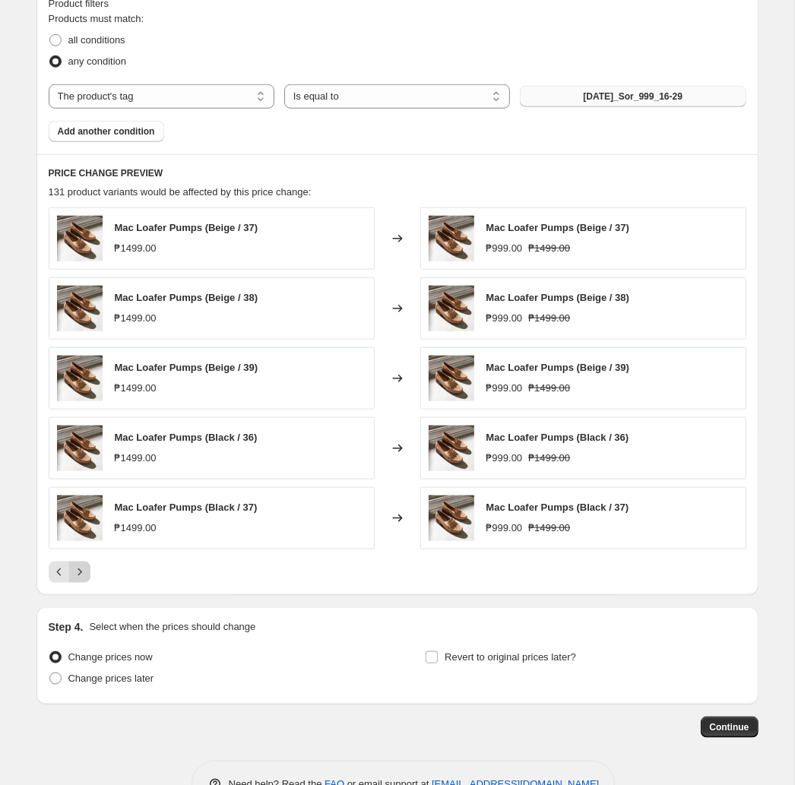
click at [86, 577] on icon "Next" at bounding box center [79, 571] width 15 height 15
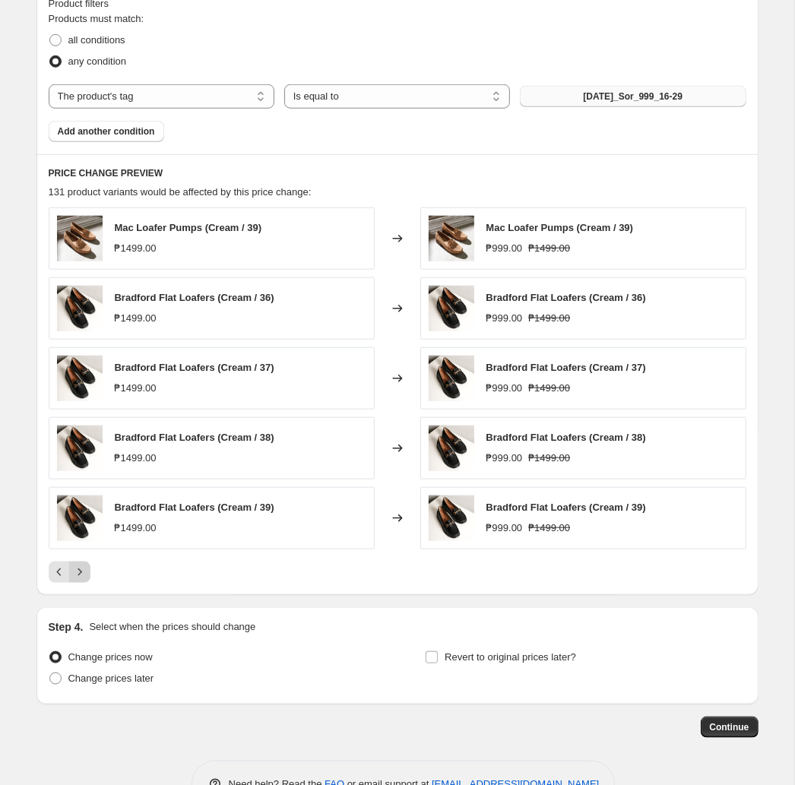
click at [82, 580] on icon "Next" at bounding box center [79, 571] width 15 height 15
click at [87, 574] on button "Next" at bounding box center [79, 571] width 21 height 21
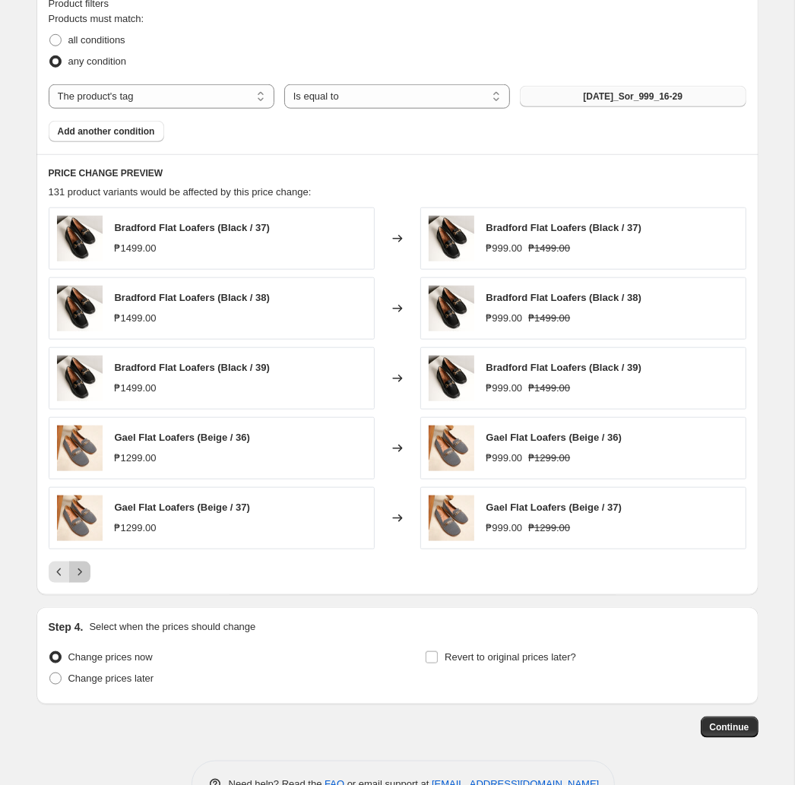
click at [82, 573] on icon "Next" at bounding box center [79, 571] width 15 height 15
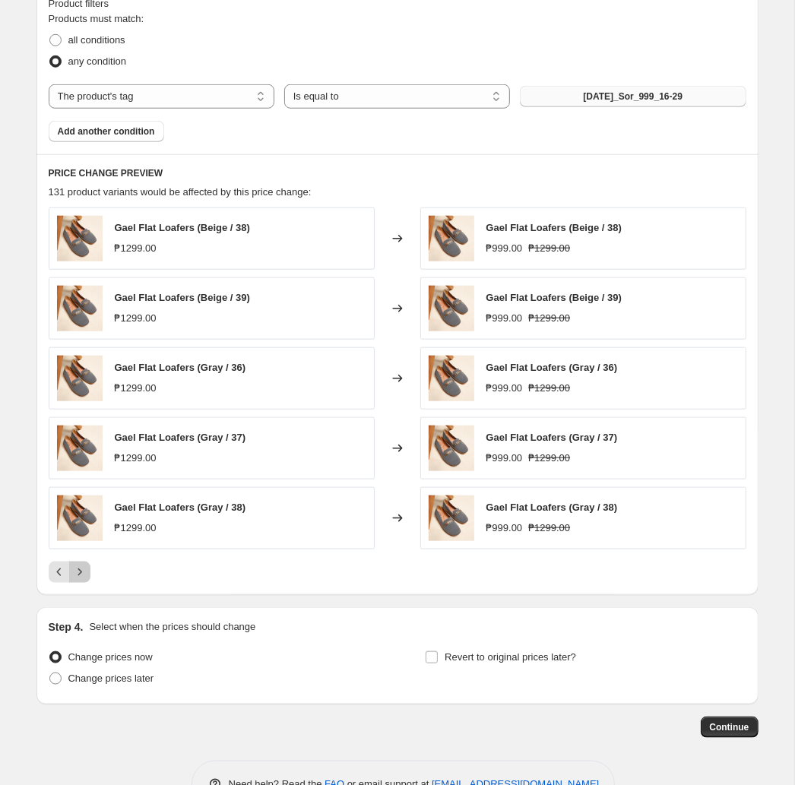
click at [90, 578] on button "Next" at bounding box center [79, 571] width 21 height 21
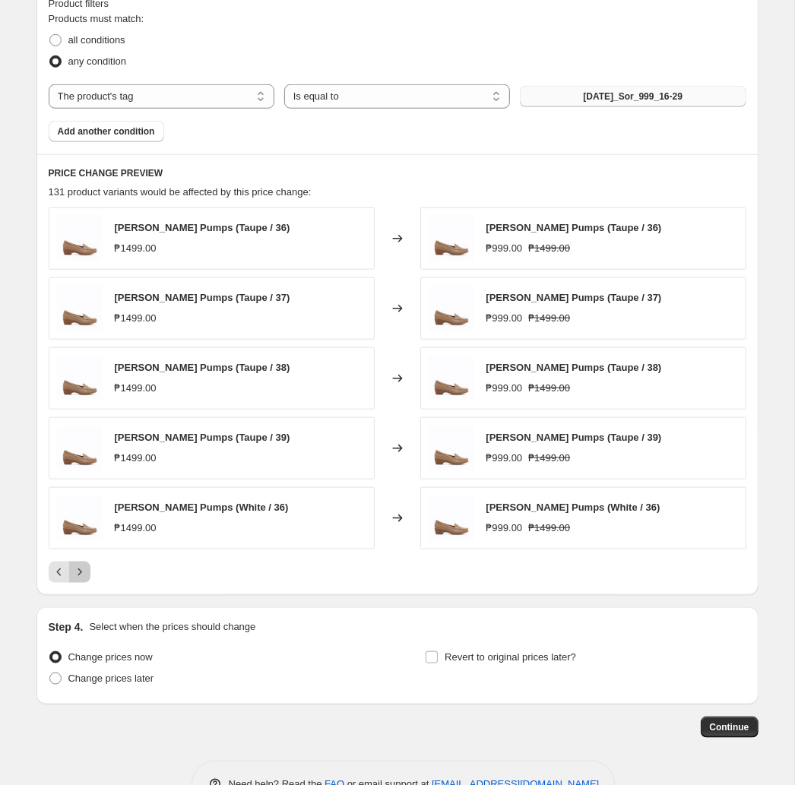
click at [87, 581] on button "Next" at bounding box center [79, 571] width 21 height 21
click at [80, 565] on div "[PERSON_NAME] Pumps (Black / 38) ₱1499.00 Changed to [PERSON_NAME] Pumps (Black…" at bounding box center [397, 394] width 697 height 375
click at [80, 572] on icon "Next" at bounding box center [79, 571] width 15 height 15
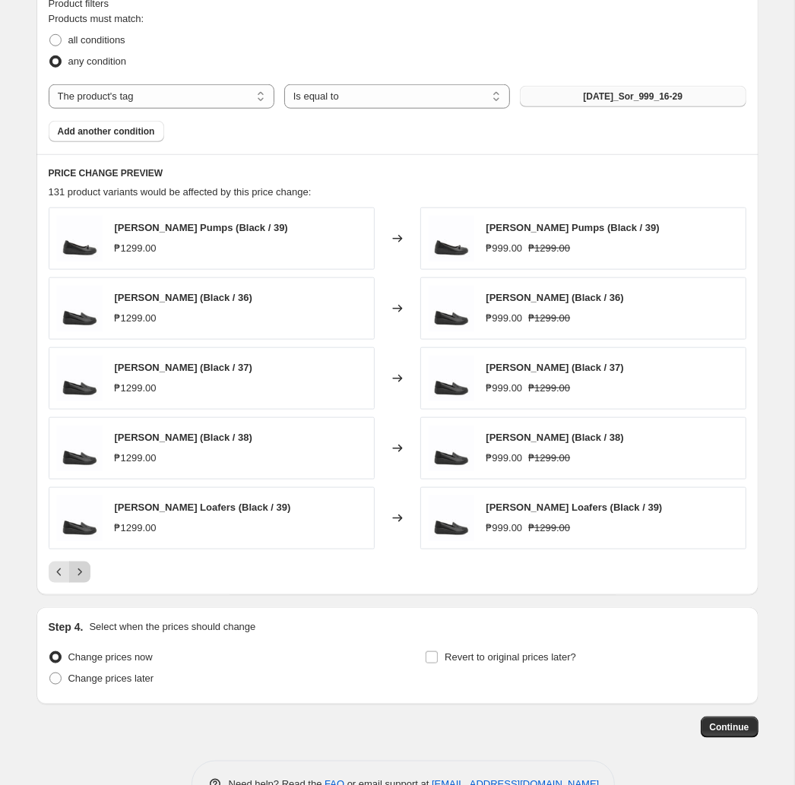
click at [78, 573] on icon "Next" at bounding box center [79, 571] width 15 height 15
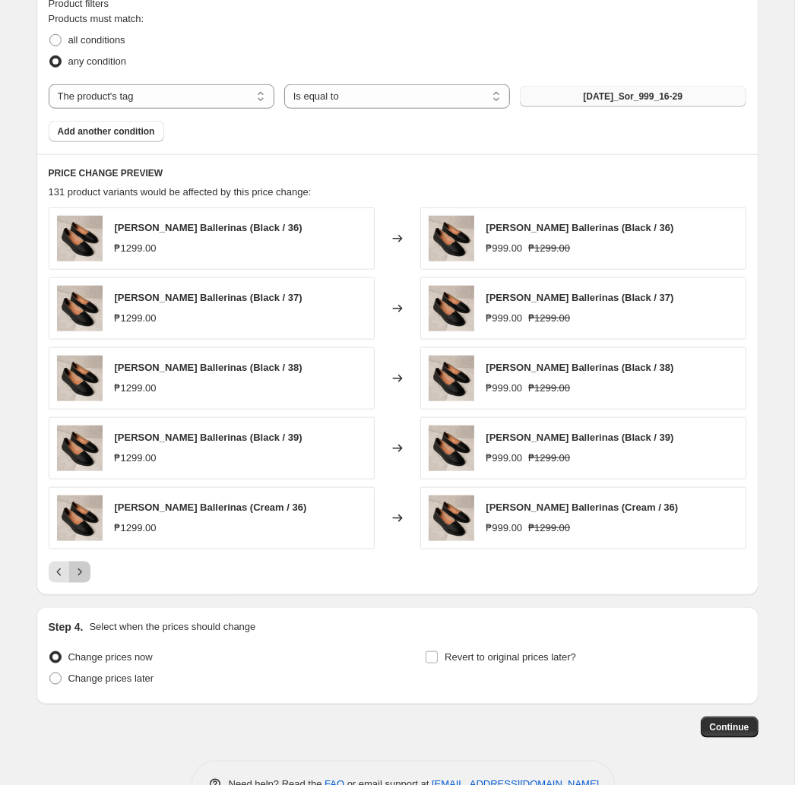
click at [87, 570] on icon "Next" at bounding box center [79, 571] width 15 height 15
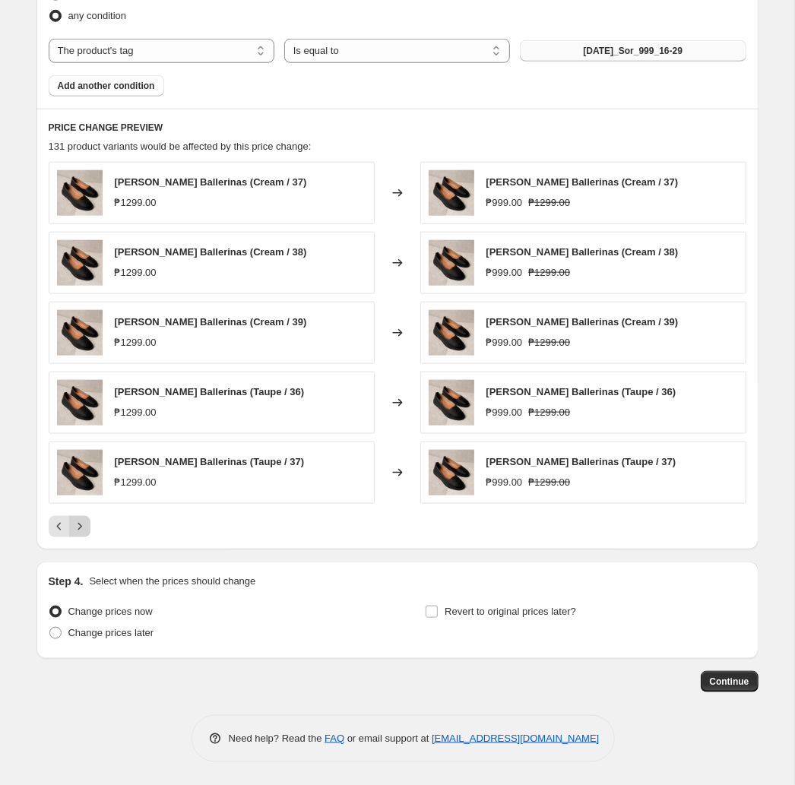
click at [78, 536] on button "Next" at bounding box center [79, 526] width 21 height 21
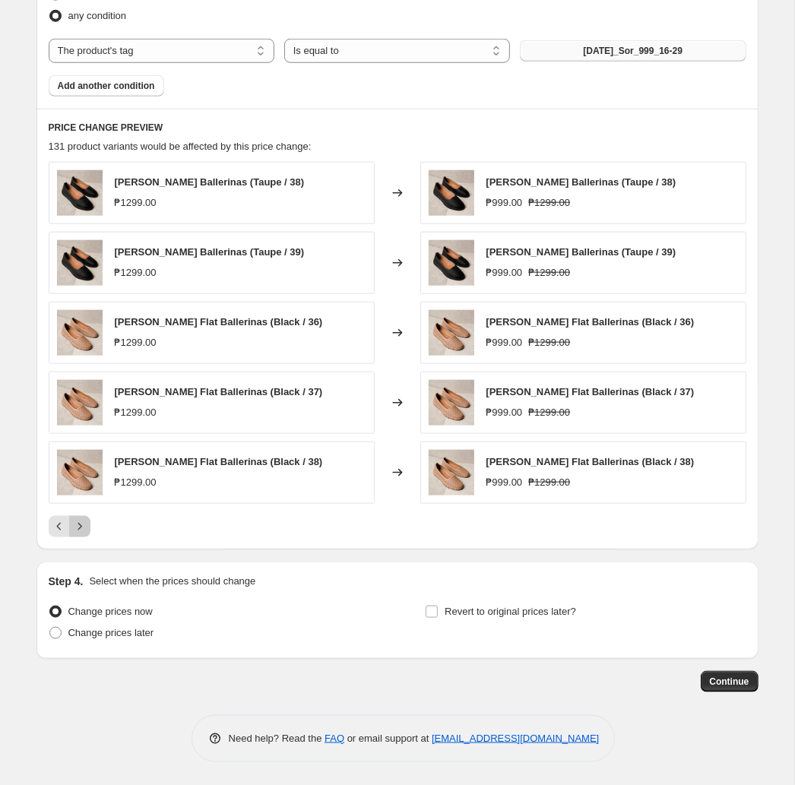
click at [77, 534] on button "Next" at bounding box center [79, 526] width 21 height 21
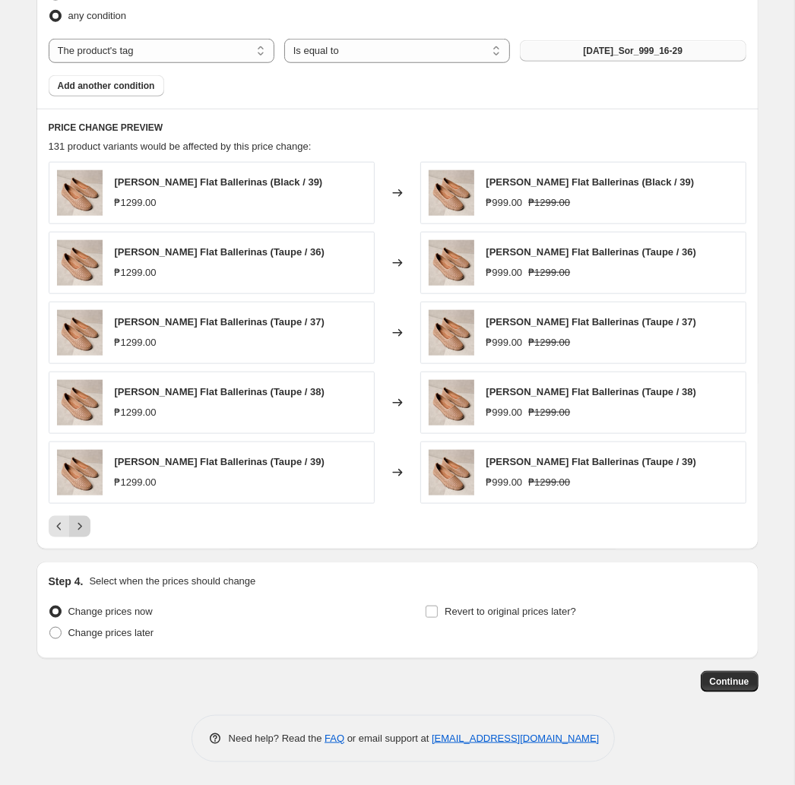
click at [83, 531] on icon "Next" at bounding box center [79, 526] width 15 height 15
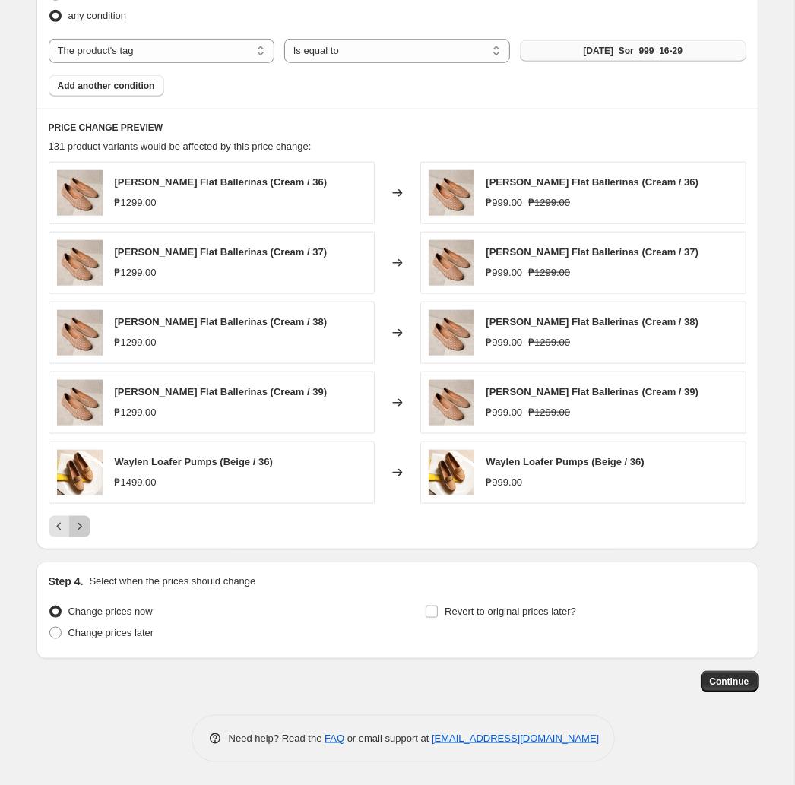
click at [83, 531] on icon "Next" at bounding box center [79, 526] width 15 height 15
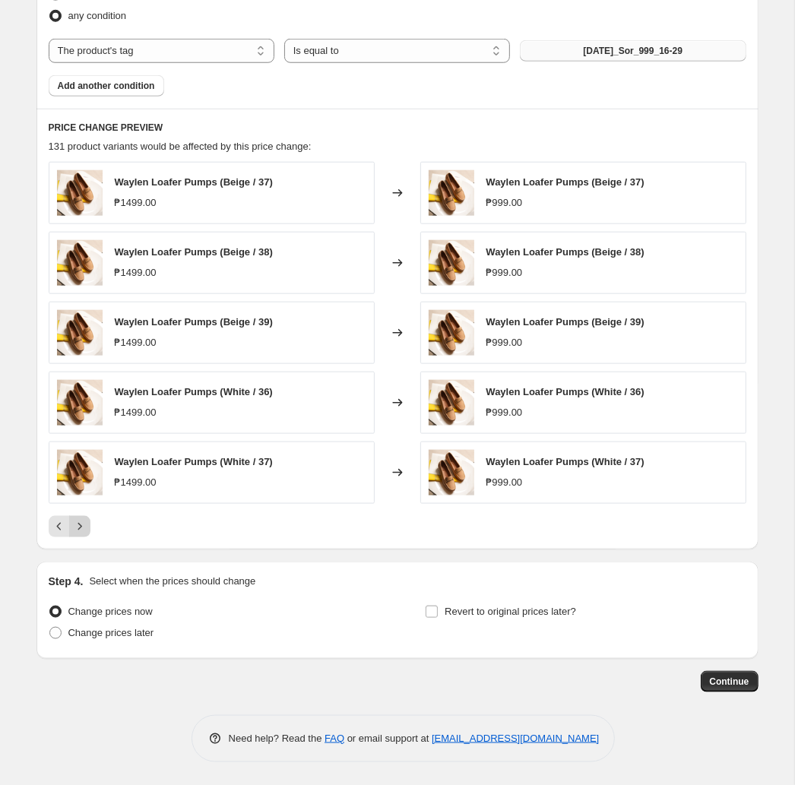
click at [77, 516] on button "Next" at bounding box center [79, 526] width 21 height 21
click at [84, 535] on button "Next" at bounding box center [79, 526] width 21 height 21
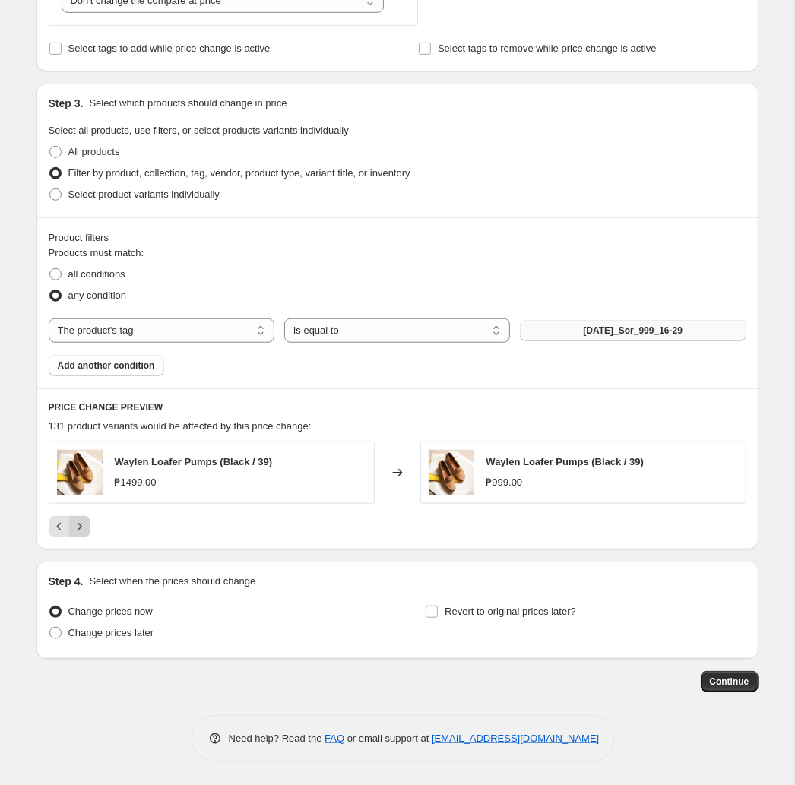
scroll to position [487, 0]
click at [107, 630] on span "Change prices later" at bounding box center [111, 632] width 86 height 11
click at [50, 627] on input "Change prices later" at bounding box center [49, 627] width 1 height 1
radio input "true"
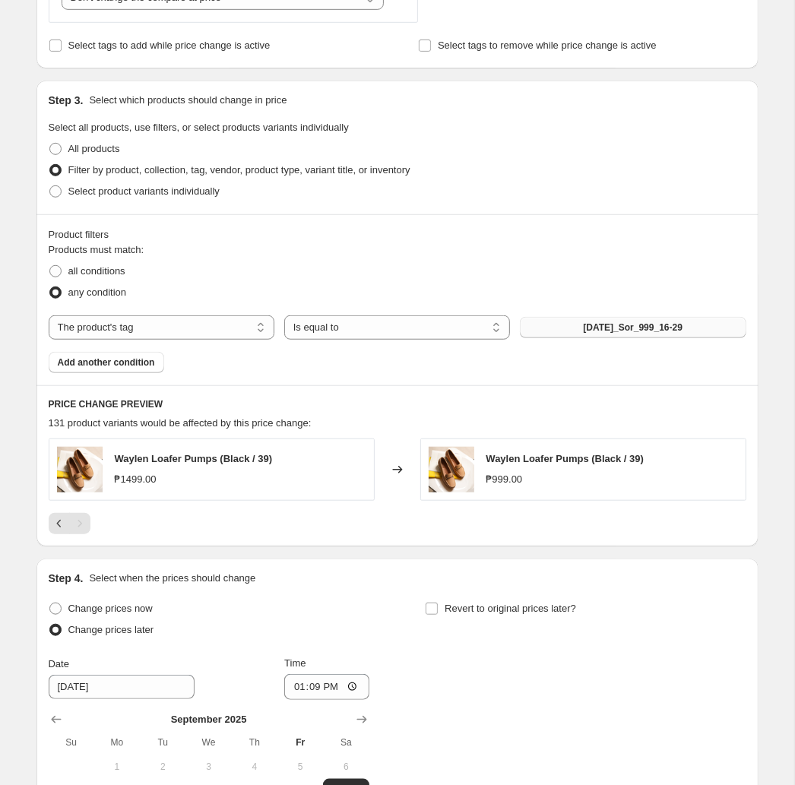
scroll to position [745, 0]
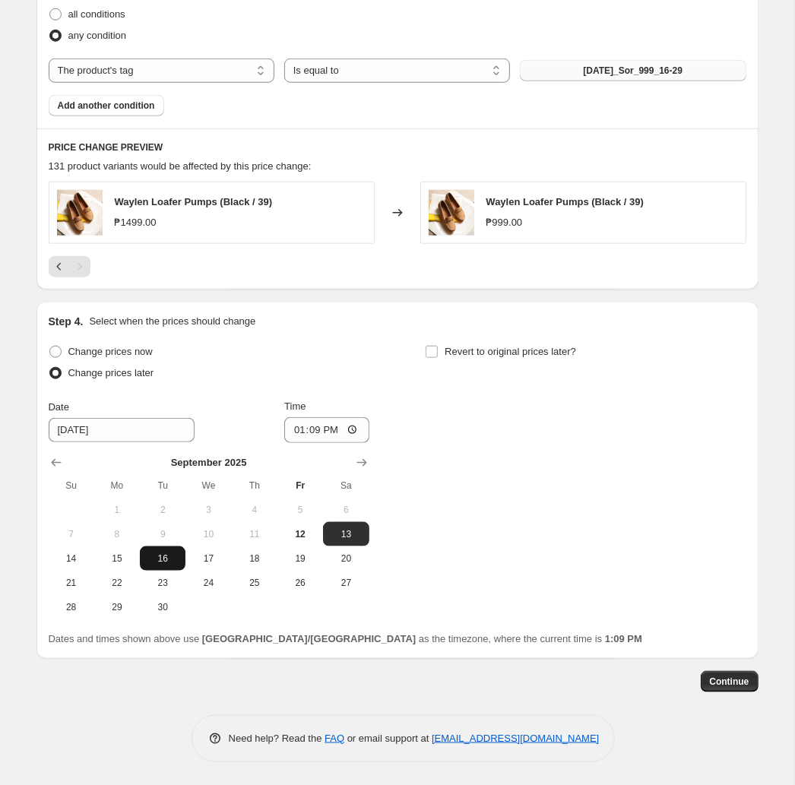
click at [164, 559] on span "16" at bounding box center [162, 558] width 33 height 12
type input "[DATE]"
click at [314, 433] on input "13:09" at bounding box center [326, 430] width 85 height 26
type input "11:00"
click at [510, 350] on span "Revert to original prices later?" at bounding box center [509, 351] width 131 height 11
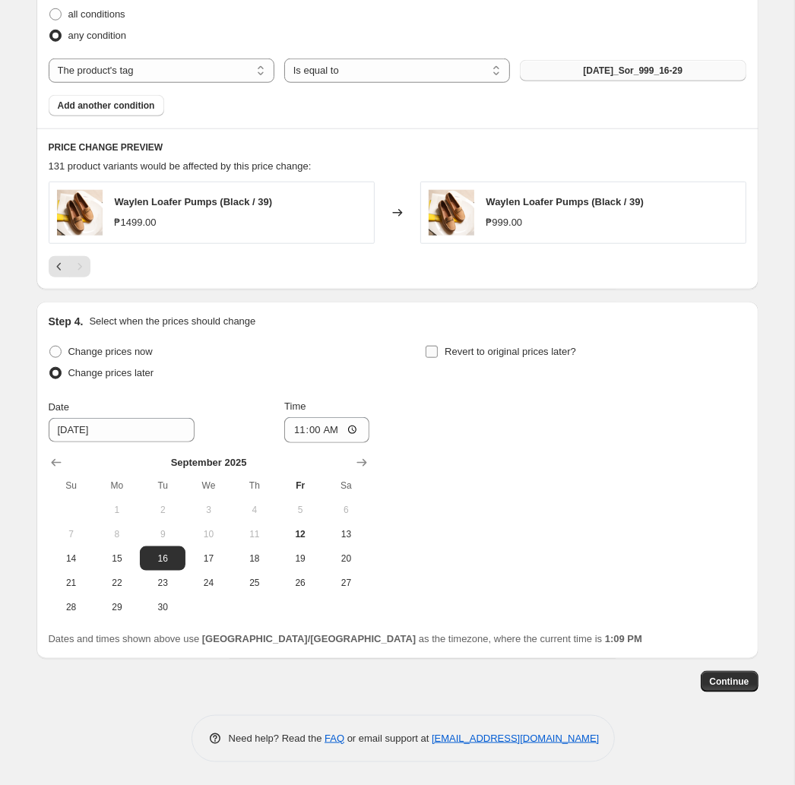
click at [438, 350] on input "Revert to original prices later?" at bounding box center [431, 352] width 12 height 12
checkbox input "true"
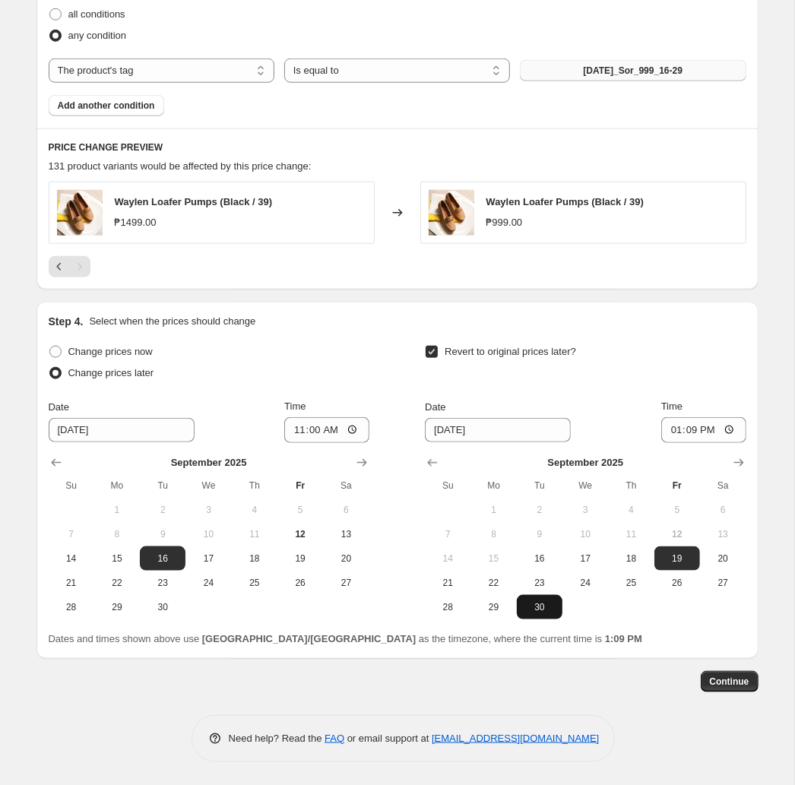
click at [545, 604] on span "30" at bounding box center [539, 607] width 33 height 12
type input "[DATE]"
click at [686, 431] on input "13:09" at bounding box center [703, 430] width 85 height 26
type input "10:00"
click at [714, 682] on span "Continue" at bounding box center [728, 681] width 39 height 12
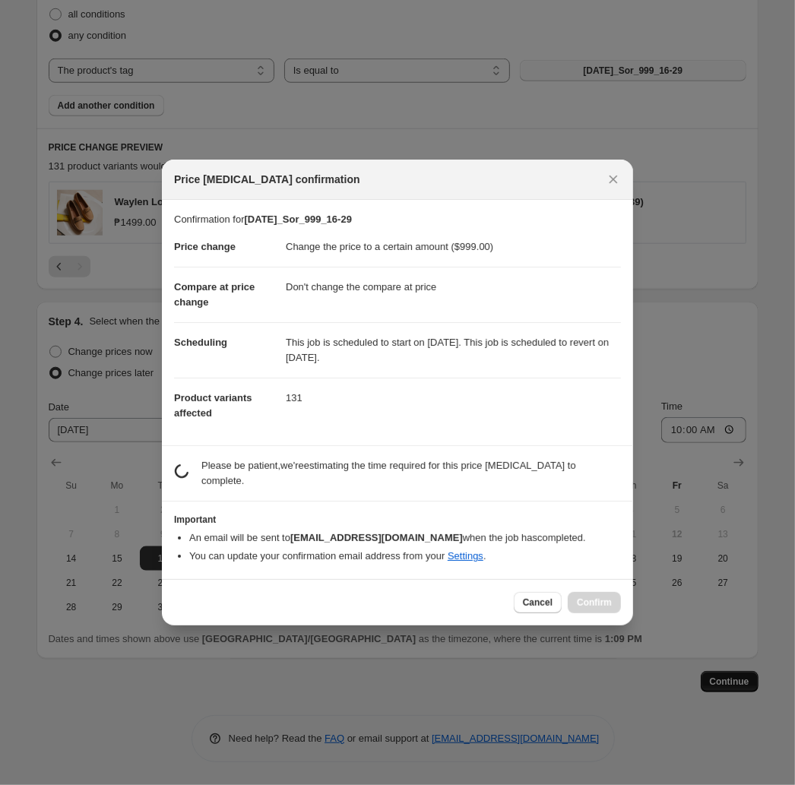
scroll to position [0, 0]
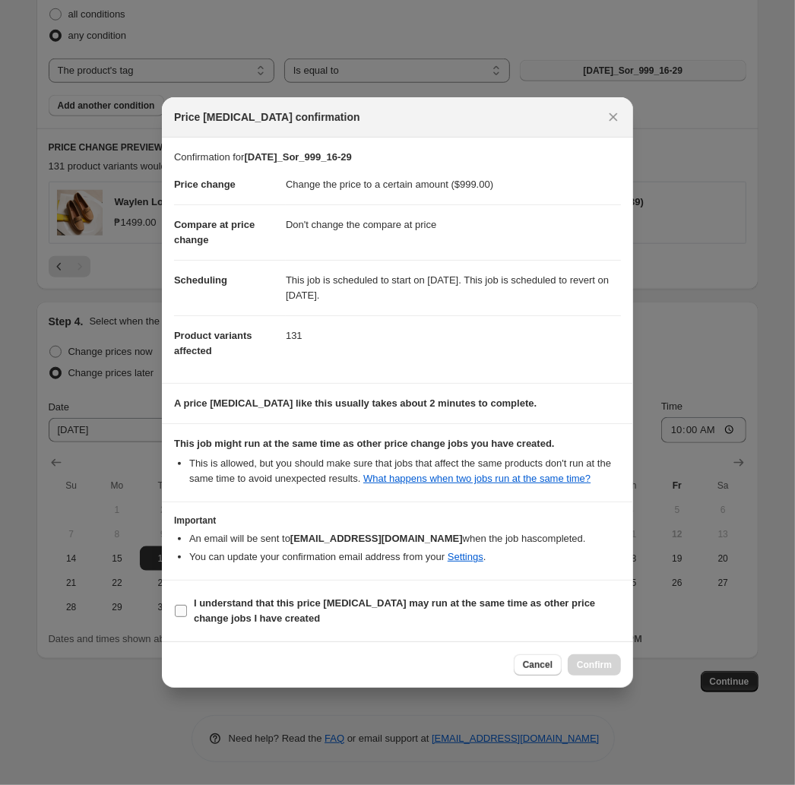
click at [346, 603] on b "I understand that this price [MEDICAL_DATA] may run at the same time as other p…" at bounding box center [394, 610] width 401 height 27
click at [187, 605] on input "I understand that this price [MEDICAL_DATA] may run at the same time as other p…" at bounding box center [181, 611] width 12 height 12
checkbox input "true"
click at [606, 667] on span "Confirm" at bounding box center [594, 665] width 35 height 12
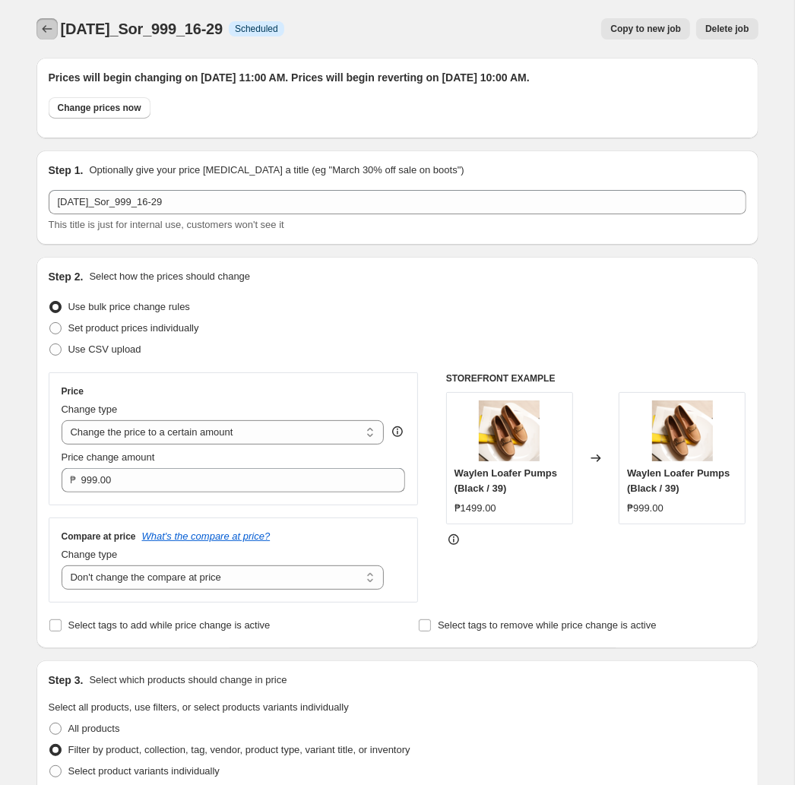
click at [49, 21] on button "Price change jobs" at bounding box center [46, 28] width 21 height 21
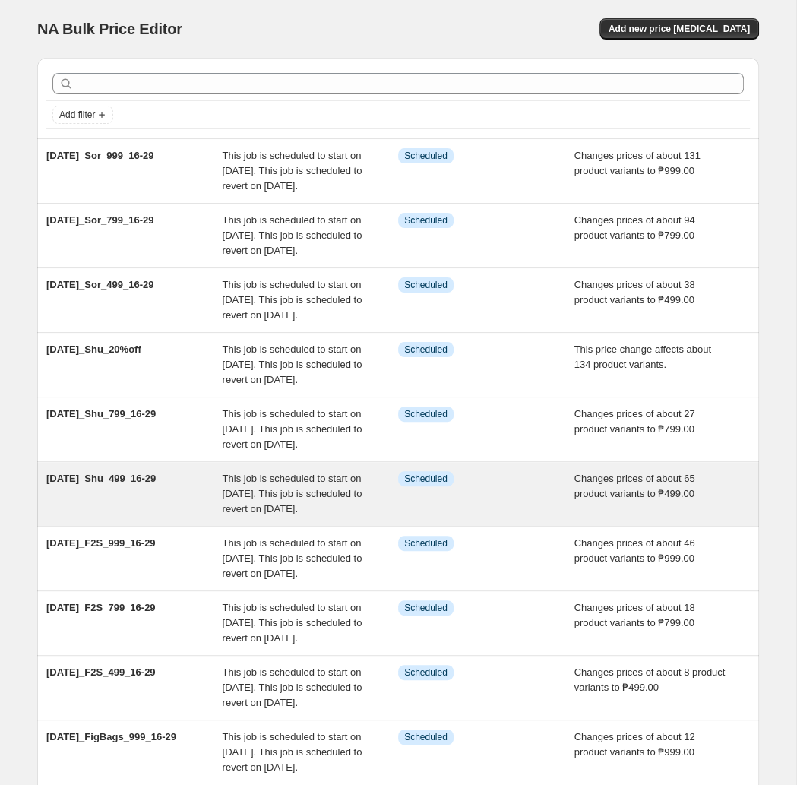
scroll to position [305, 0]
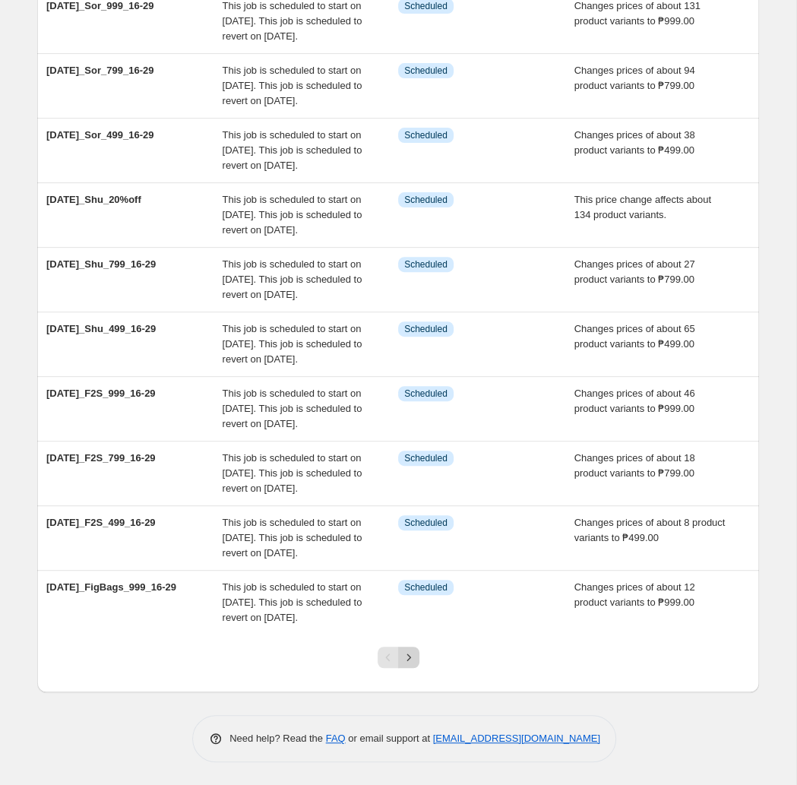
click at [416, 662] on button "Next" at bounding box center [408, 656] width 21 height 21
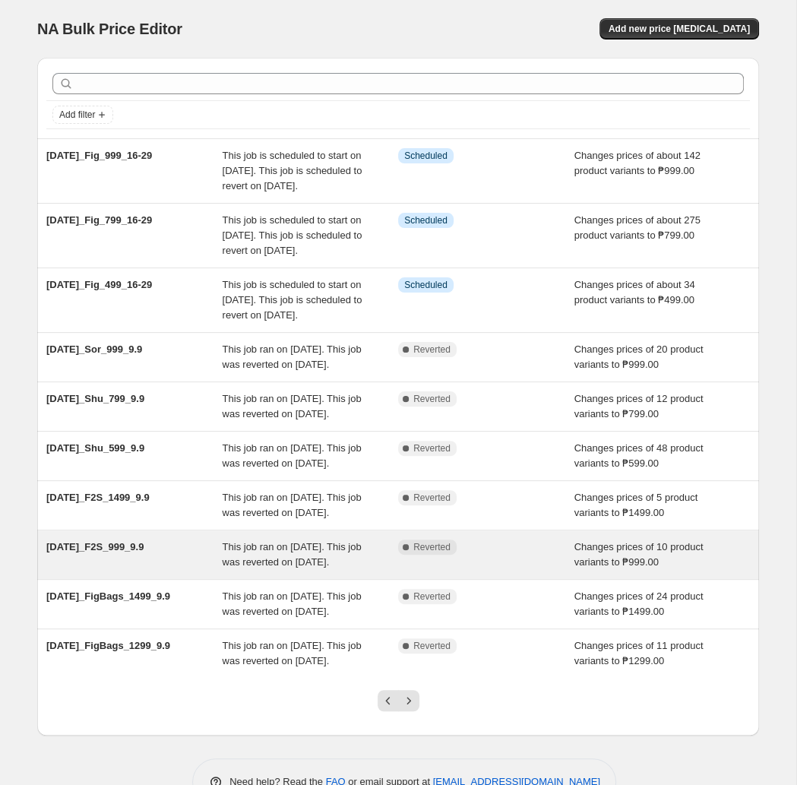
scroll to position [80, 0]
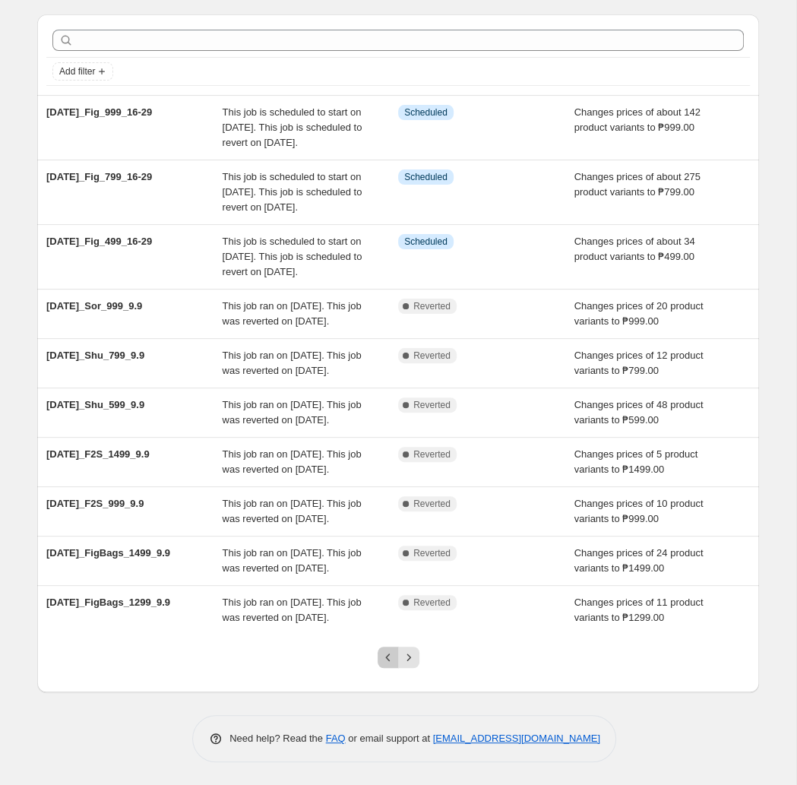
click at [387, 665] on icon "Previous" at bounding box center [388, 656] width 15 height 15
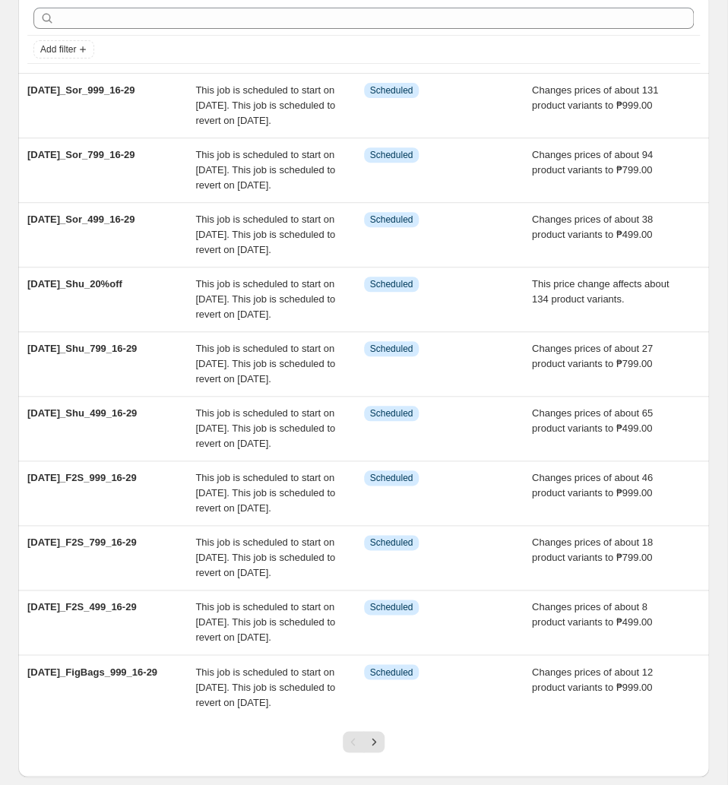
scroll to position [0, 0]
